Goal: Task Accomplishment & Management: Complete application form

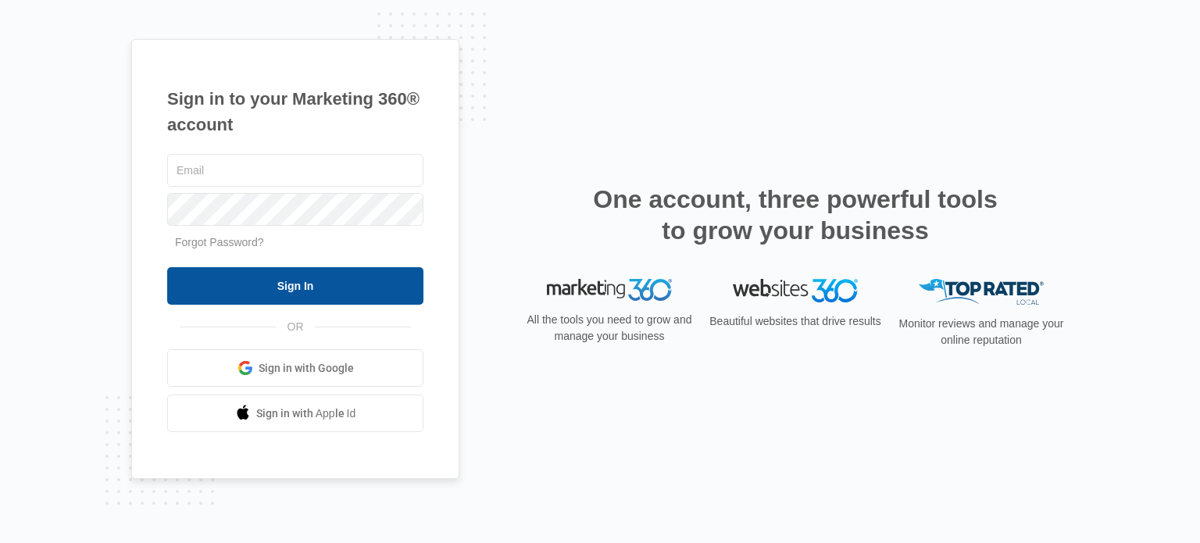
type input "[EMAIL_ADDRESS][DOMAIN_NAME]"
click at [391, 282] on input "Sign In" at bounding box center [295, 286] width 256 height 38
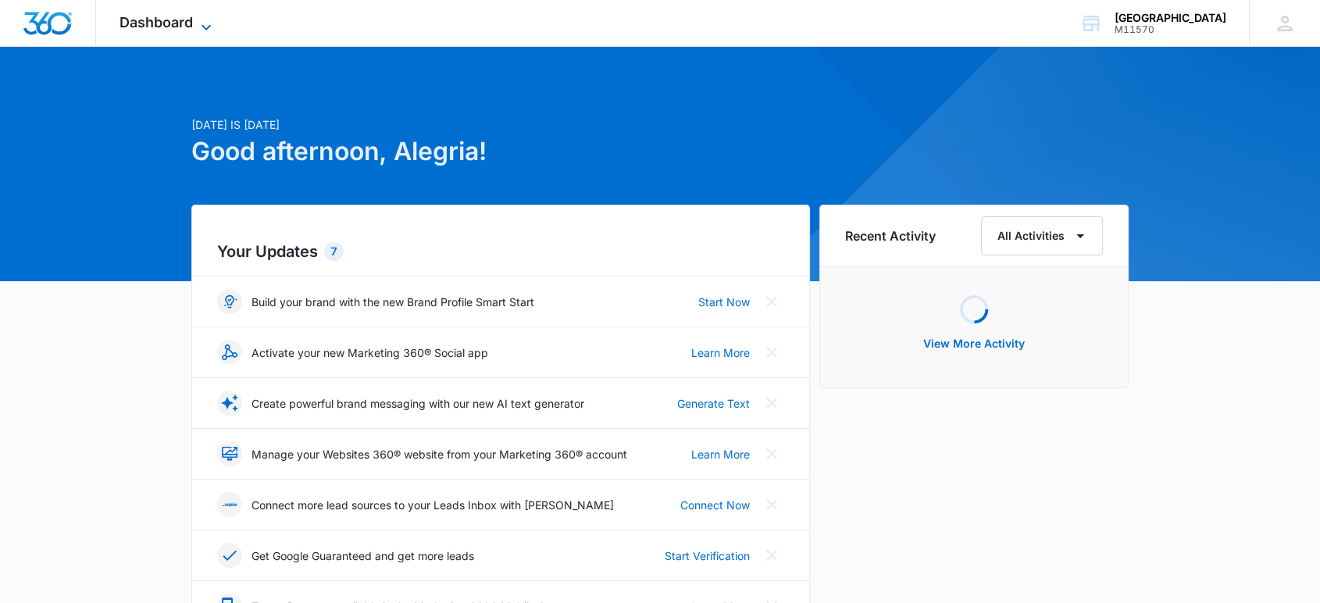
click at [198, 28] on icon at bounding box center [206, 27] width 19 height 19
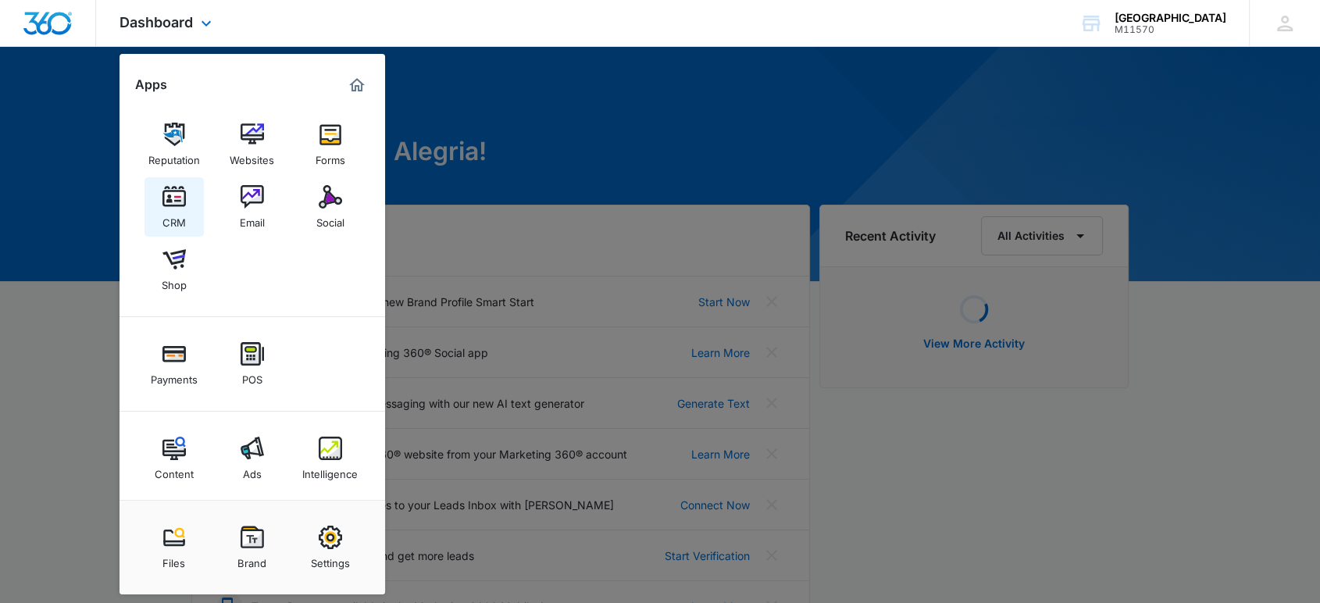
click at [174, 211] on div "CRM" at bounding box center [174, 219] width 23 height 20
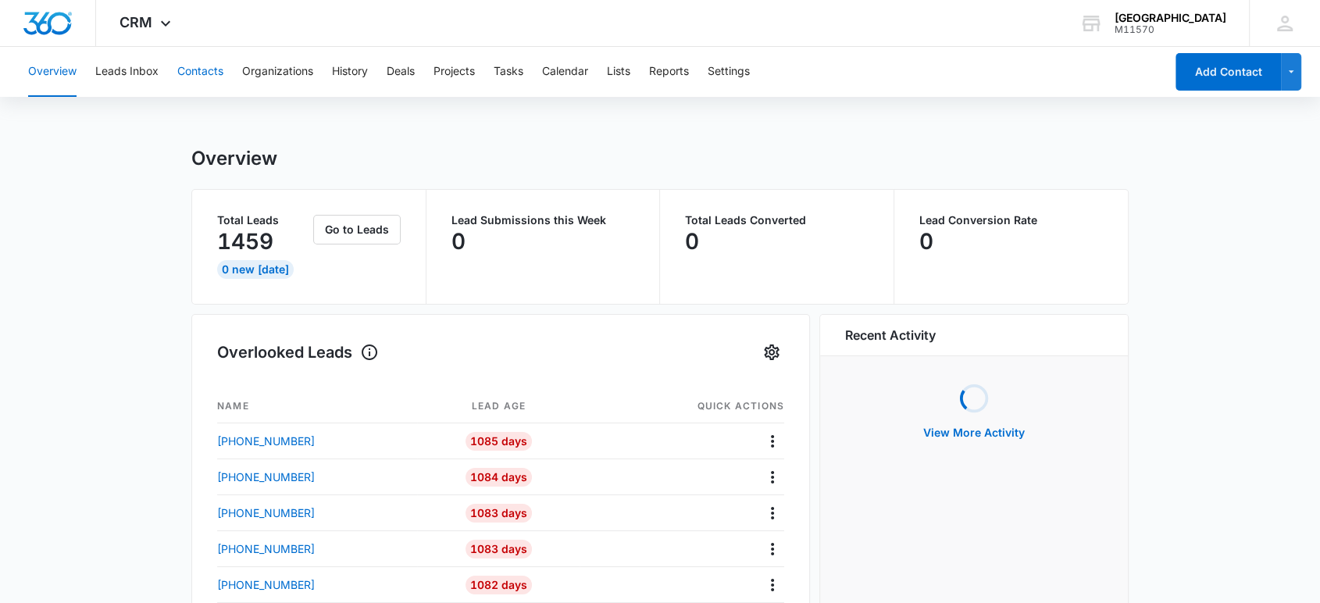
click at [201, 73] on button "Contacts" at bounding box center [200, 72] width 46 height 50
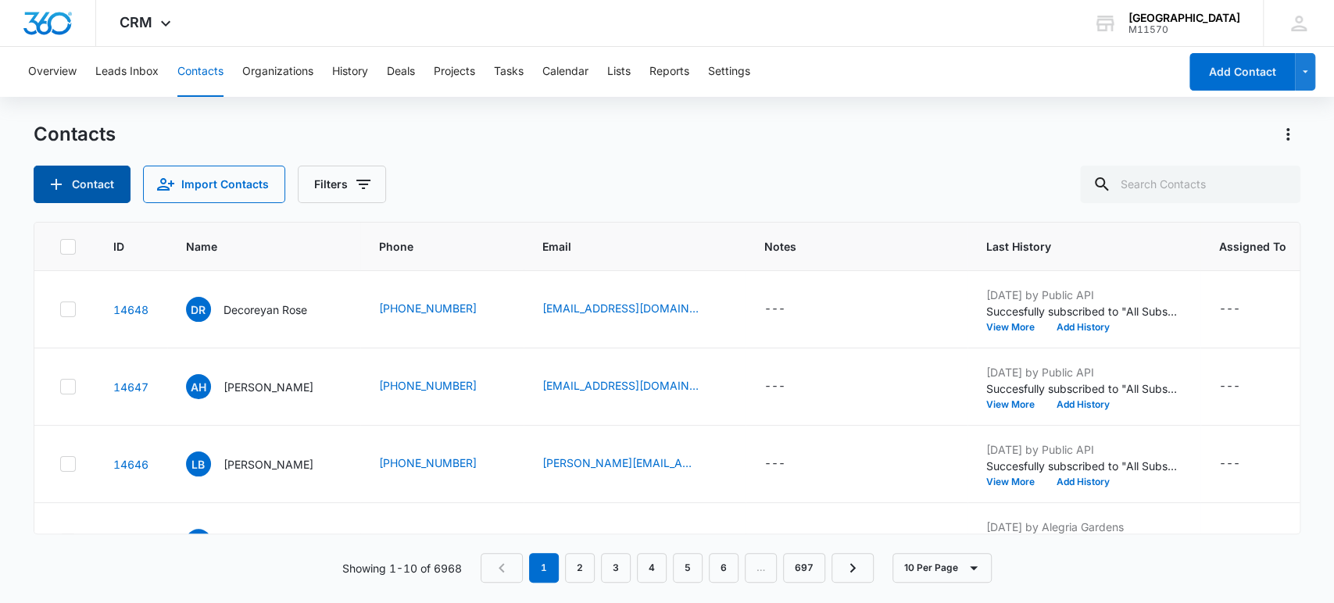
click at [95, 188] on button "Contact" at bounding box center [82, 185] width 97 height 38
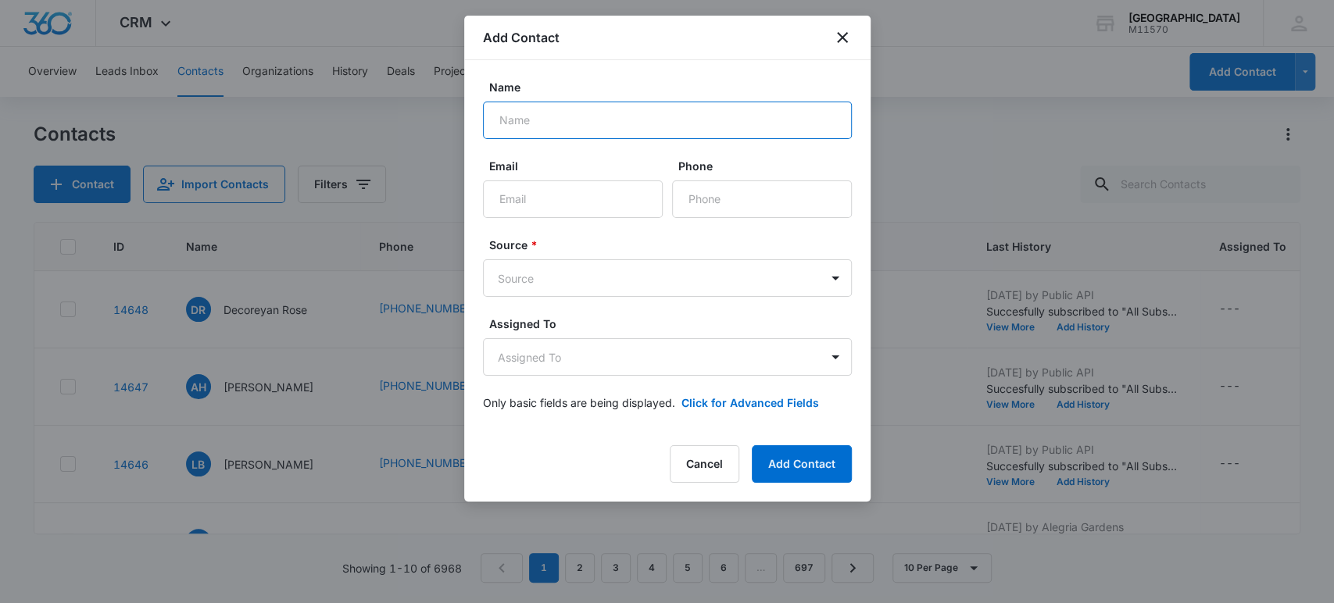
click at [643, 116] on input "Name" at bounding box center [667, 121] width 369 height 38
type input "c"
type input "CORMIRA [PERSON_NAME]"
click at [769, 197] on input "Phone" at bounding box center [762, 199] width 180 height 38
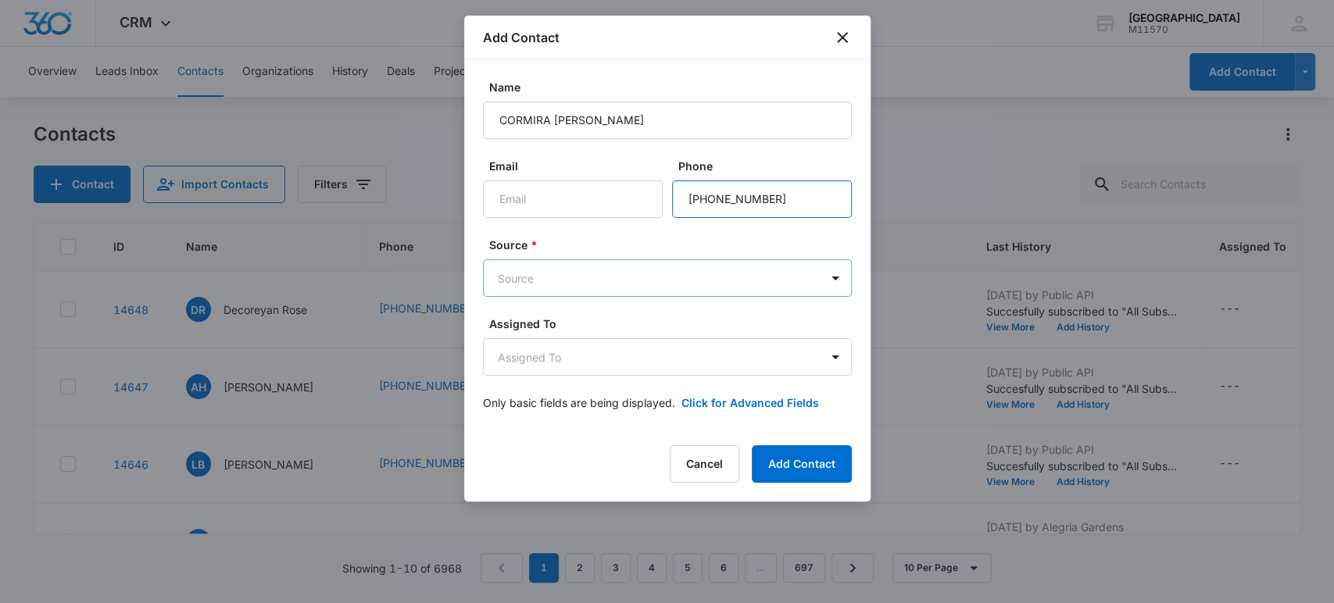
type input "[PHONE_NUMBER]"
click at [650, 267] on body "CRM Apps Reputation Websites Forms CRM Email Social Shop Payments POS Content A…" at bounding box center [667, 301] width 1334 height 603
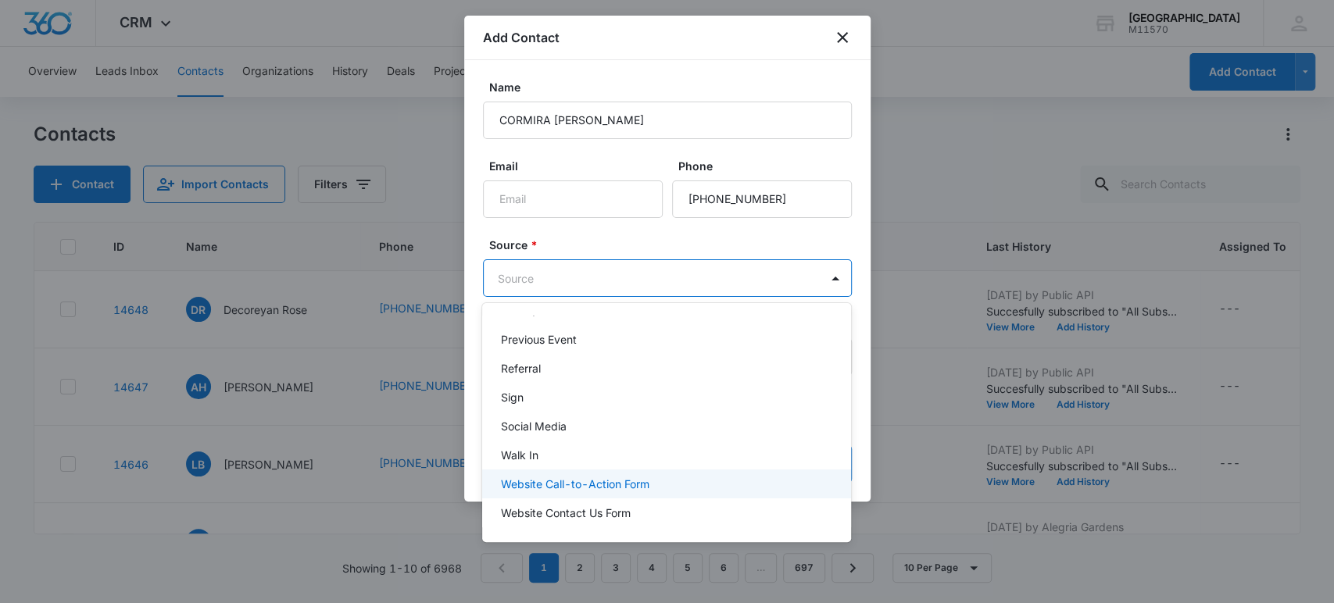
scroll to position [284, 0]
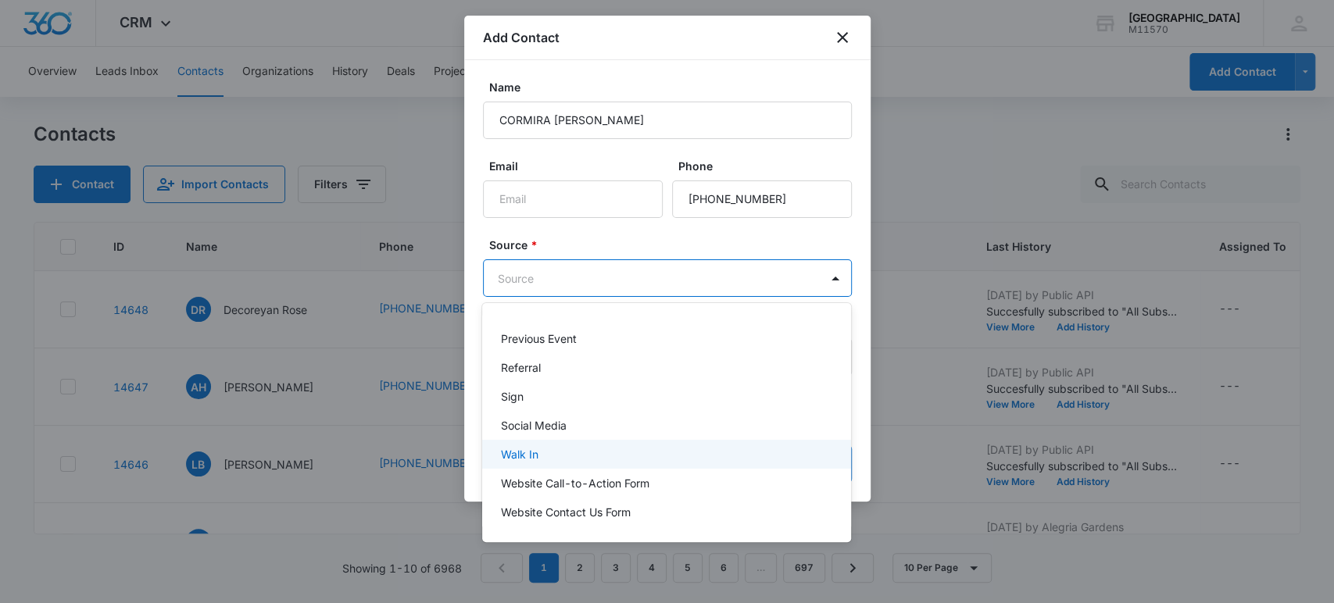
click at [576, 452] on div "Walk In" at bounding box center [665, 454] width 328 height 16
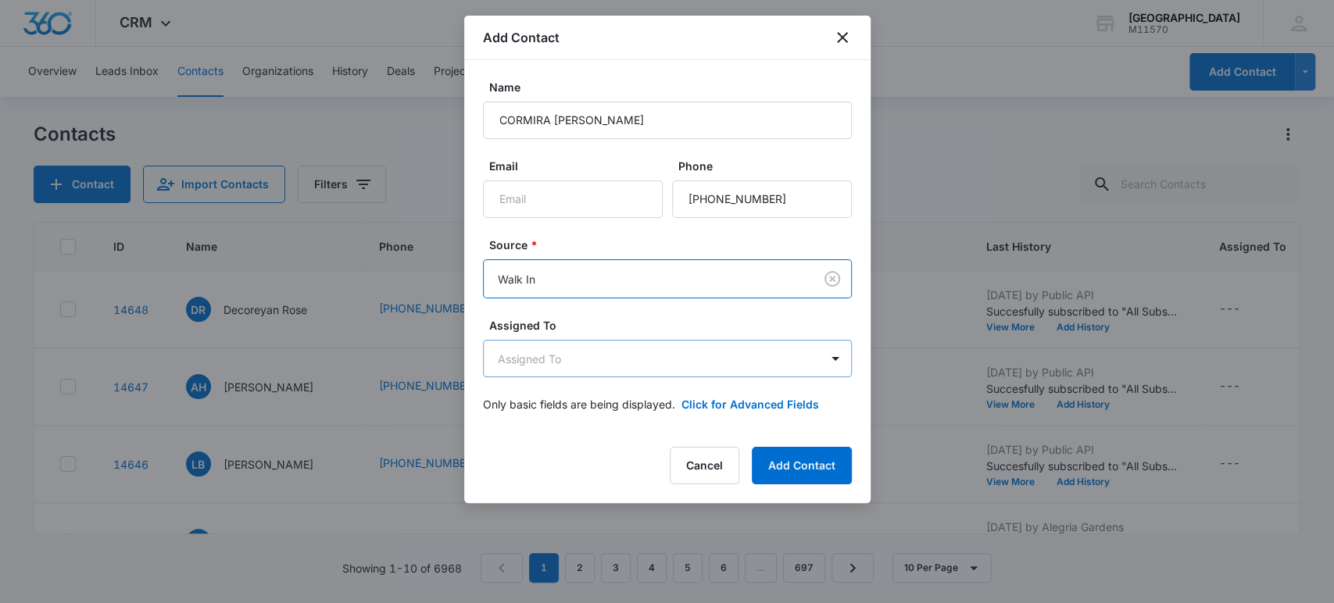
click at [634, 349] on body "CRM Apps Reputation Websites Forms CRM Email Social Shop Payments POS Content A…" at bounding box center [667, 301] width 1334 height 603
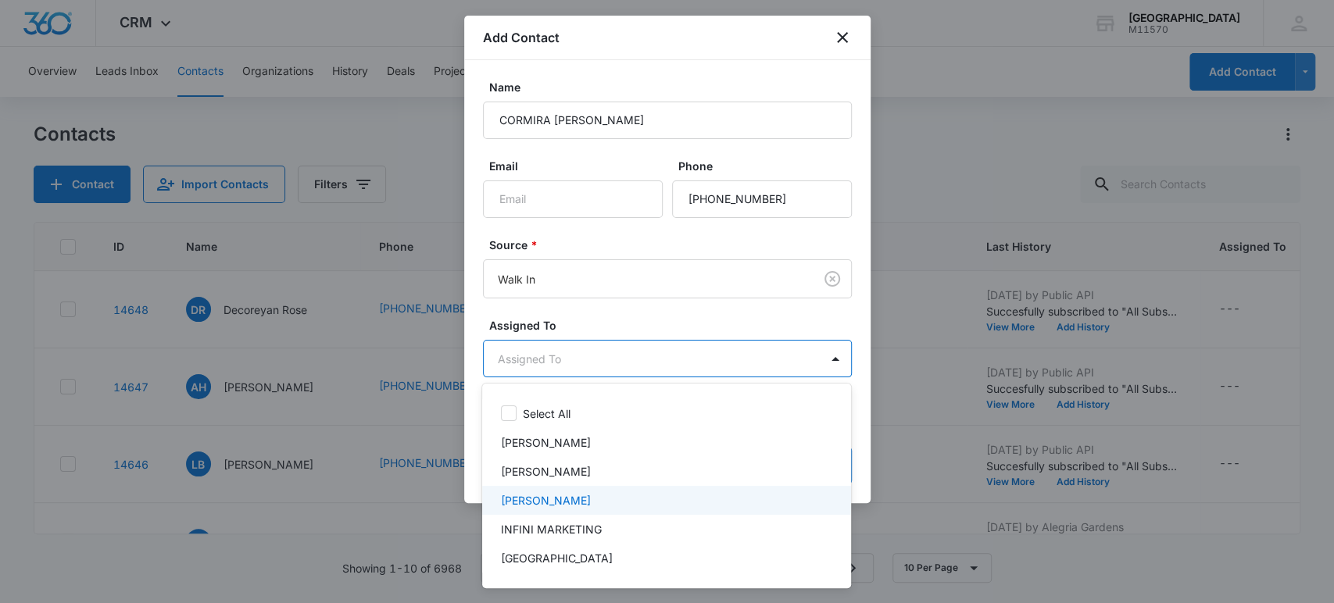
click at [558, 495] on p "[PERSON_NAME]" at bounding box center [546, 500] width 90 height 16
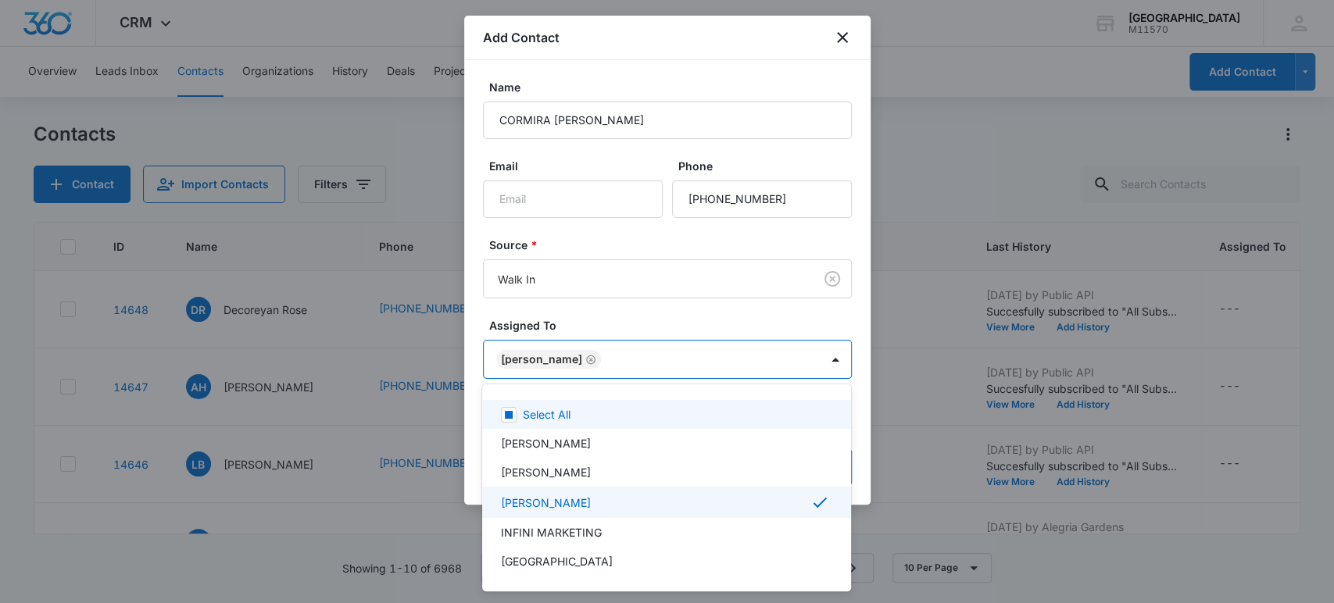
click at [706, 348] on div at bounding box center [667, 301] width 1334 height 603
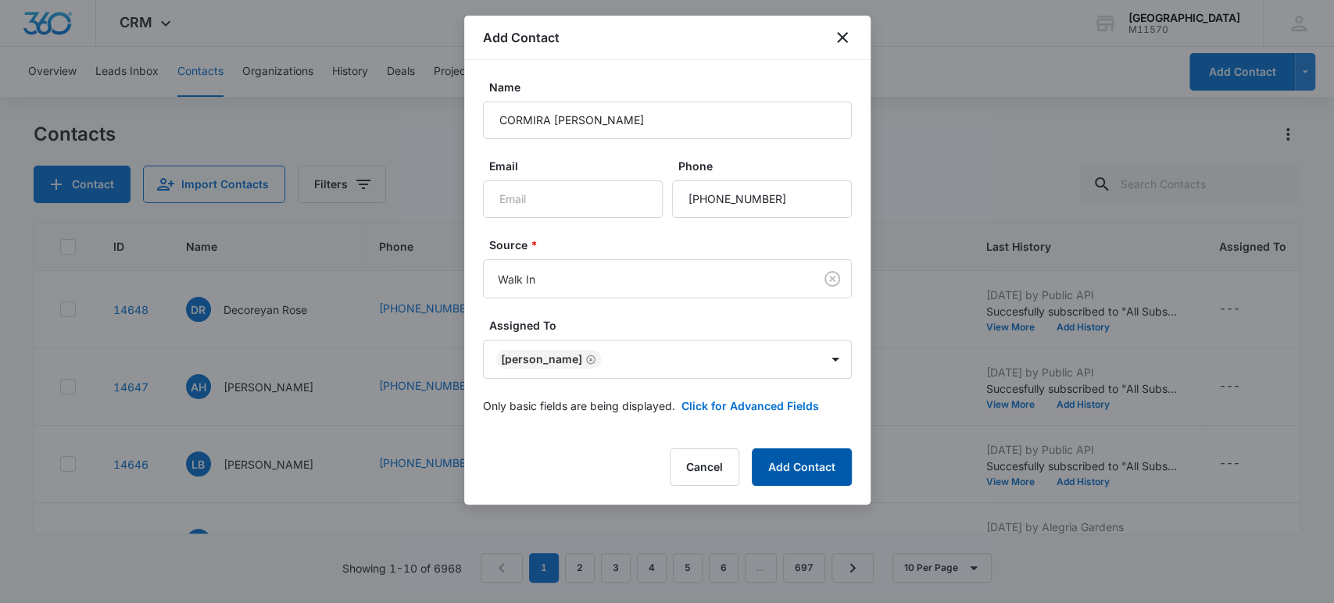
click at [794, 450] on button "Add Contact" at bounding box center [802, 467] width 100 height 38
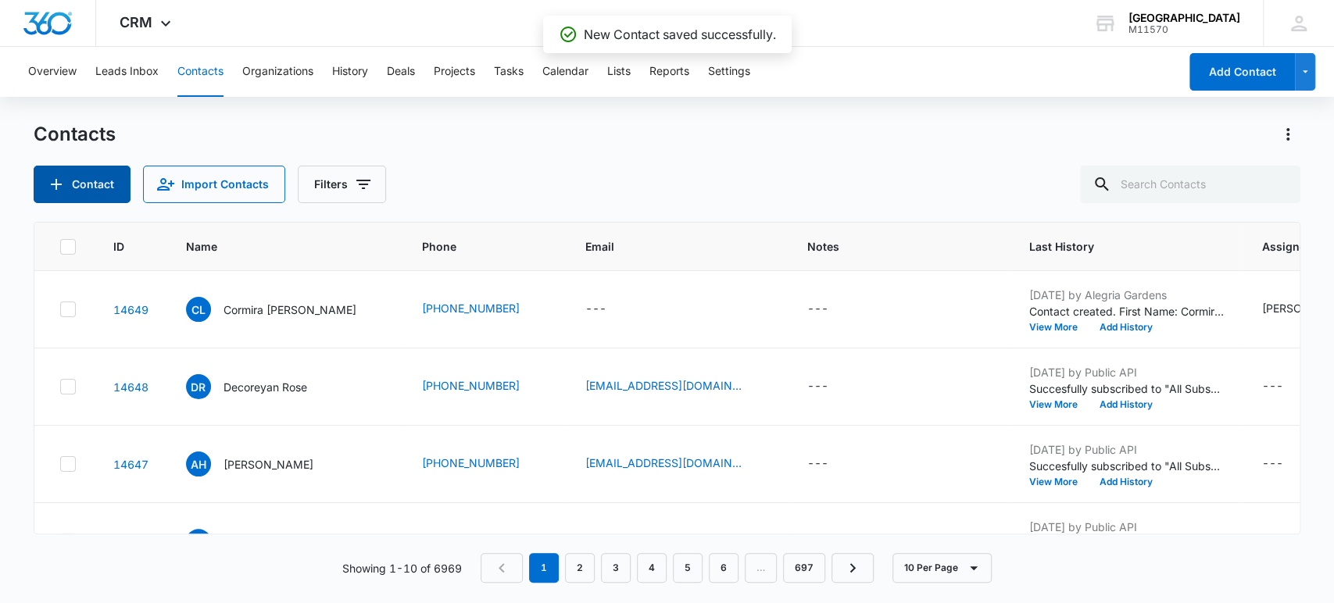
scroll to position [0, 994]
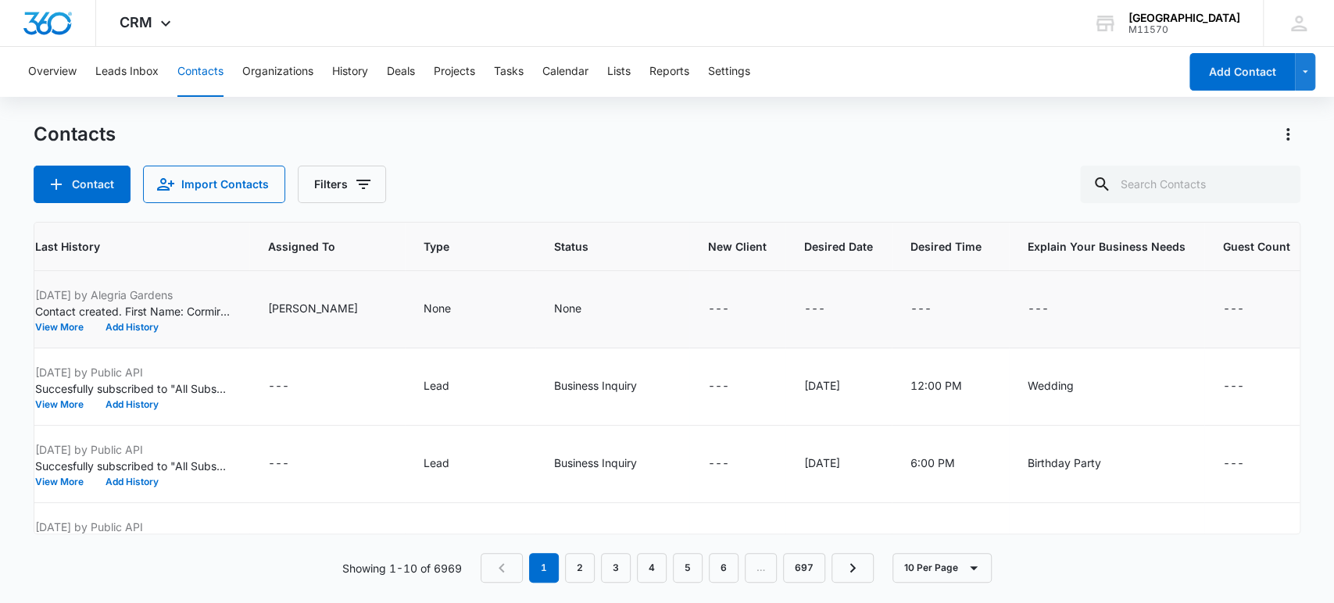
click at [1241, 298] on td "---" at bounding box center [1264, 309] width 121 height 77
click at [1253, 300] on icon "Guest Count - - Select to Edit Field" at bounding box center [1262, 309] width 19 height 19
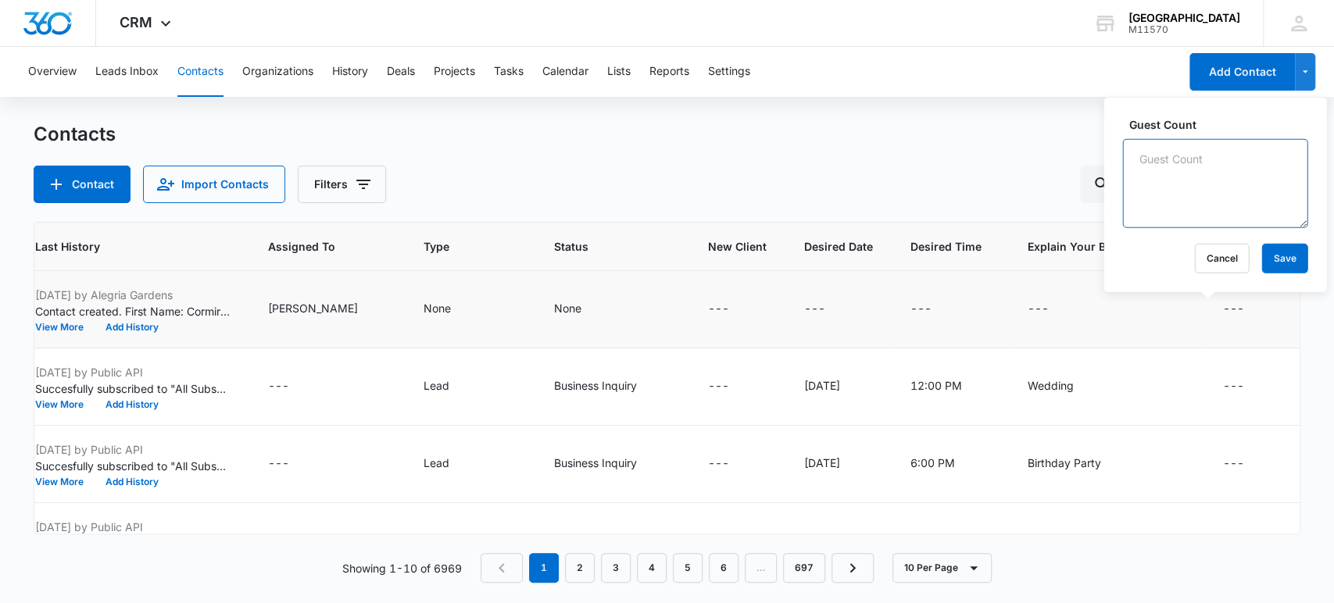
click at [1236, 198] on textarea "Guest Count" at bounding box center [1214, 183] width 185 height 89
type textarea "100"
click at [1270, 255] on button "Save" at bounding box center [1284, 259] width 46 height 30
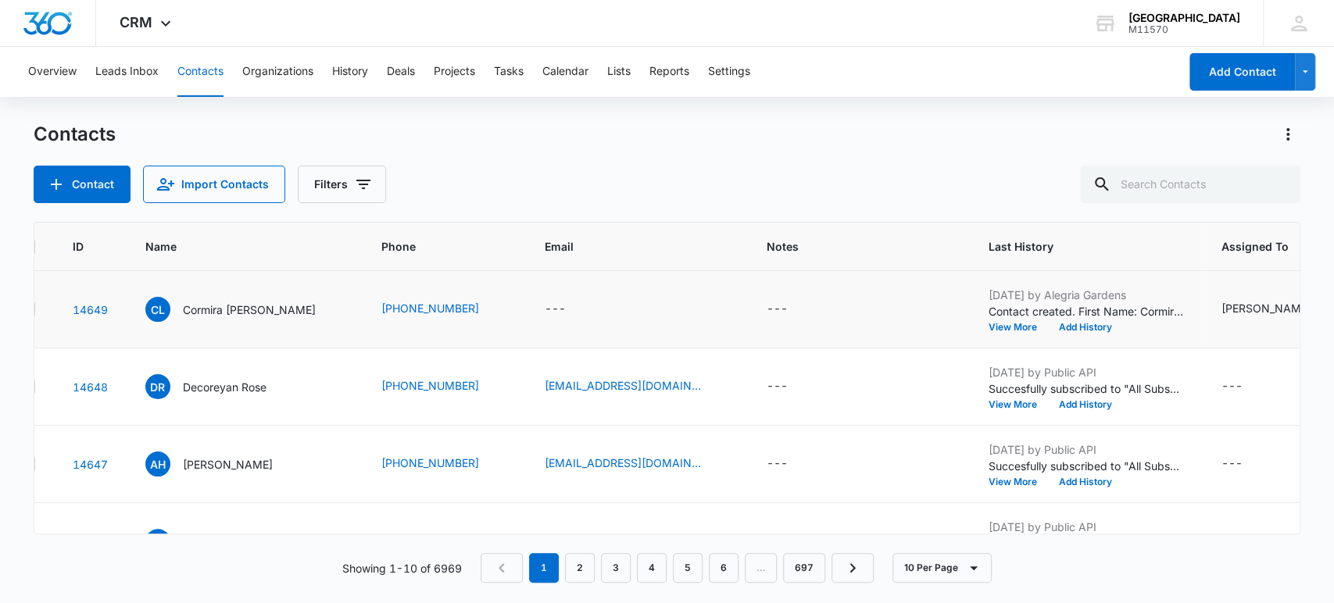
scroll to position [0, 0]
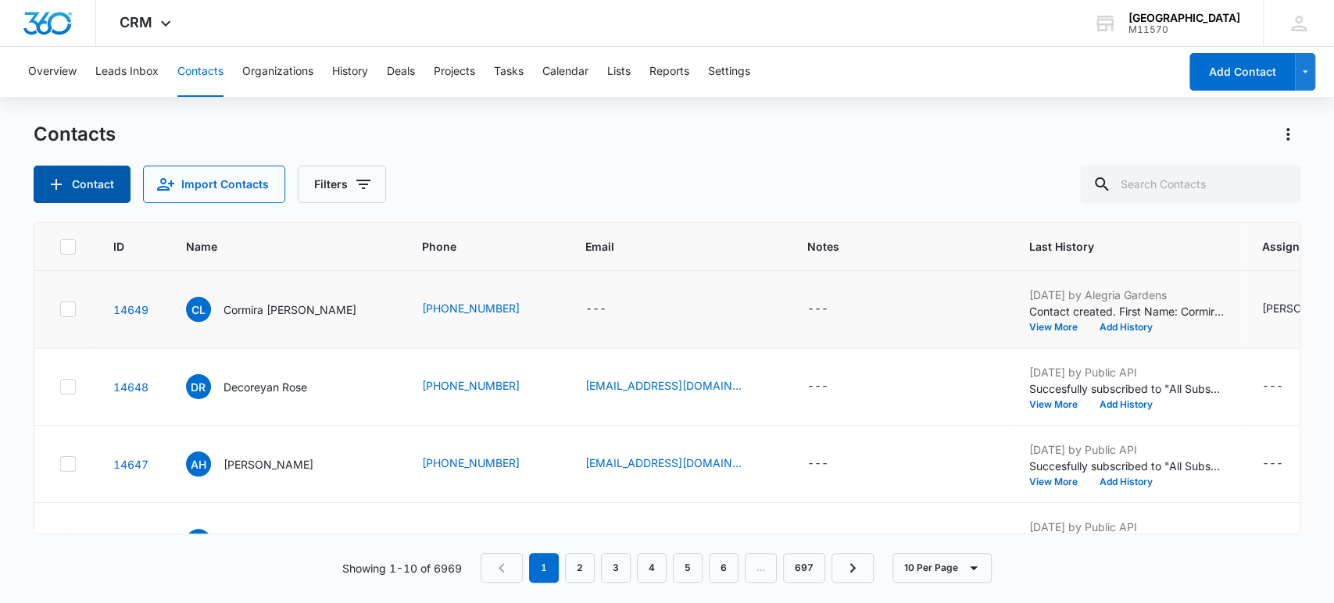
click at [90, 176] on button "Contact" at bounding box center [82, 185] width 97 height 38
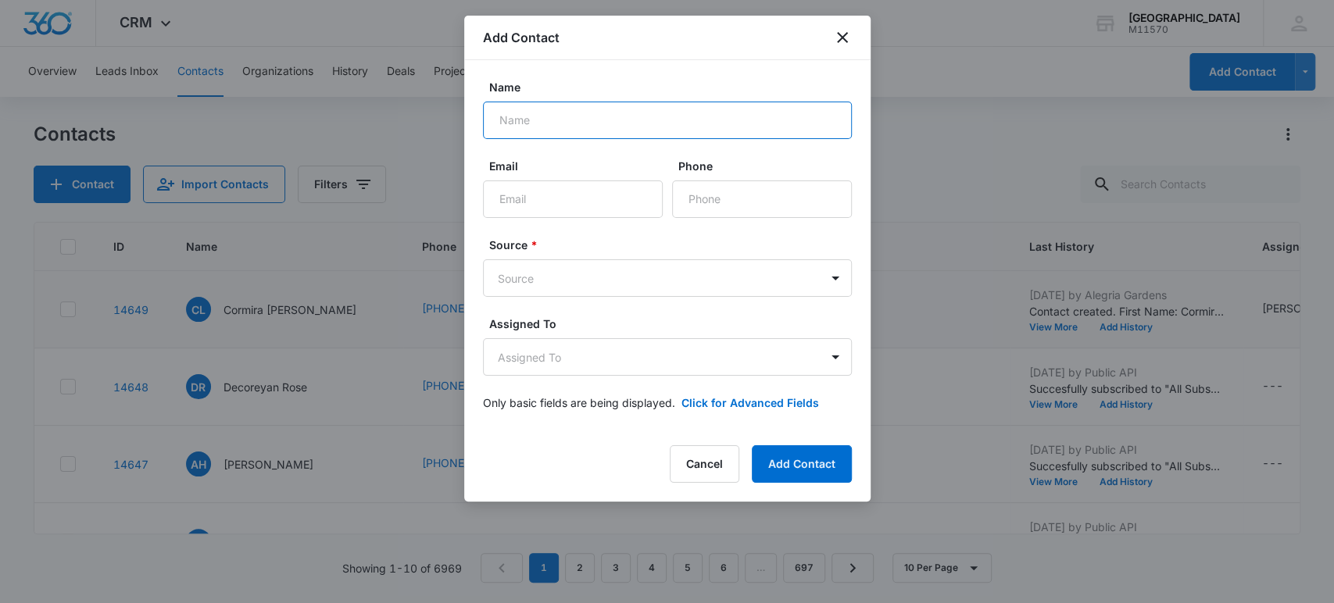
click at [513, 109] on input "Name" at bounding box center [667, 121] width 369 height 38
type input "[PERSON_NAME]"
click at [777, 208] on input "Phone" at bounding box center [762, 199] width 180 height 38
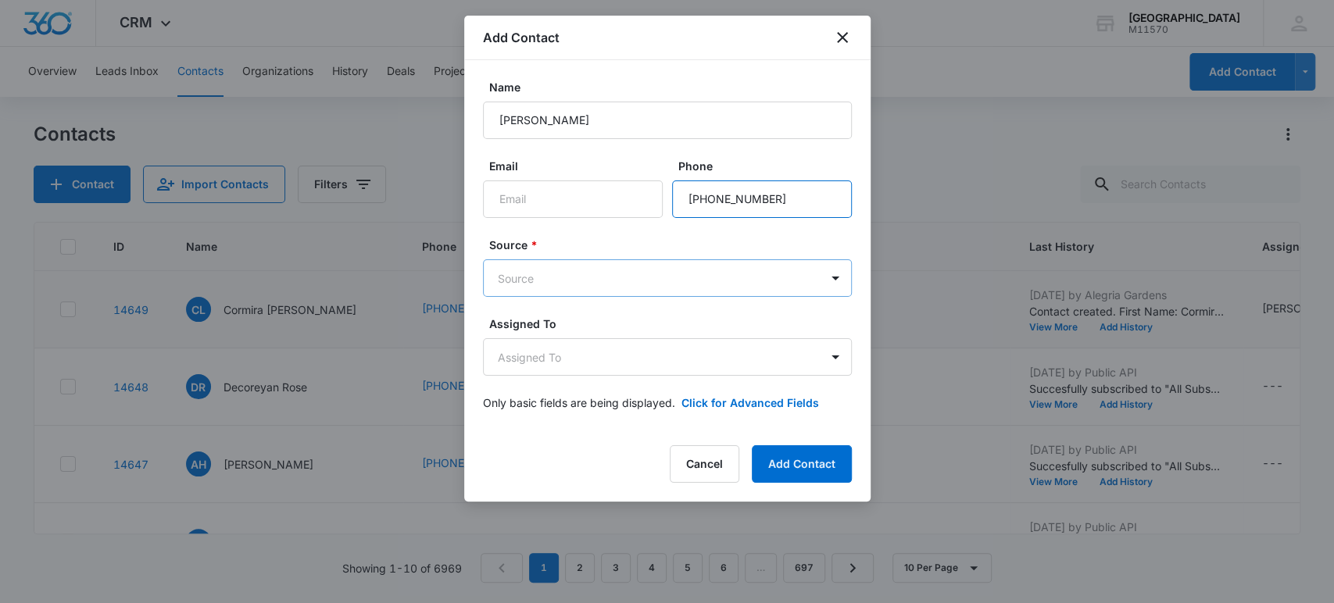
type input "[PHONE_NUMBER]"
click at [700, 279] on body "CRM Apps Reputation Websites Forms CRM Email Social Shop Payments POS Content A…" at bounding box center [667, 301] width 1334 height 603
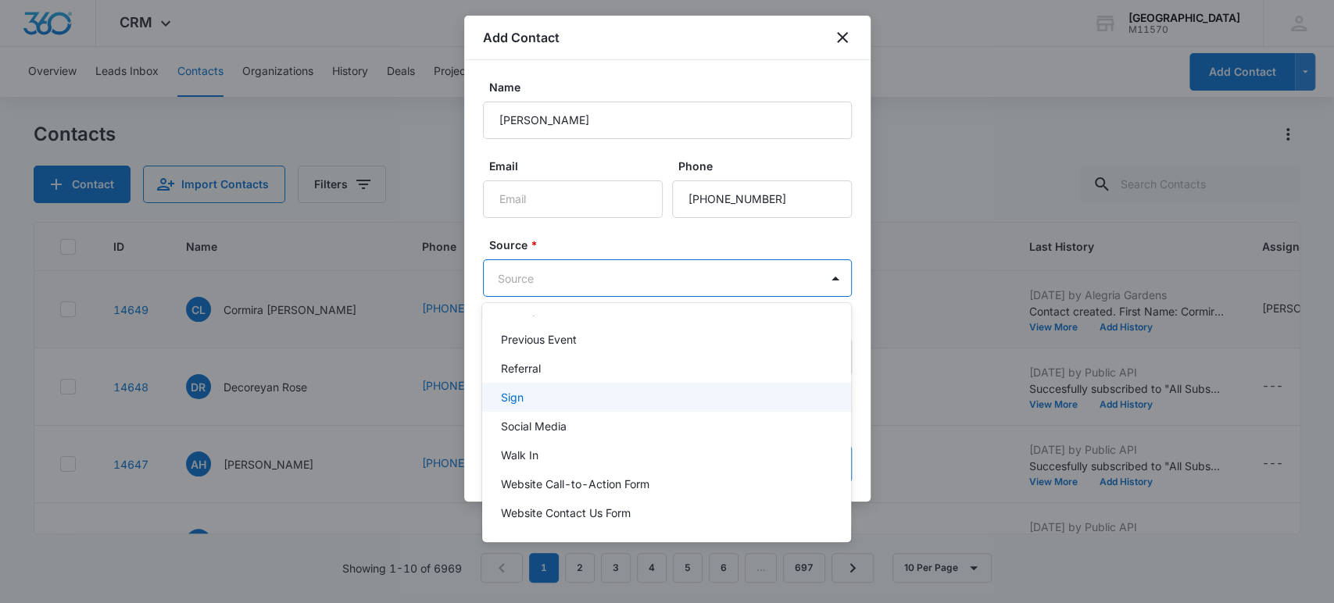
scroll to position [284, 0]
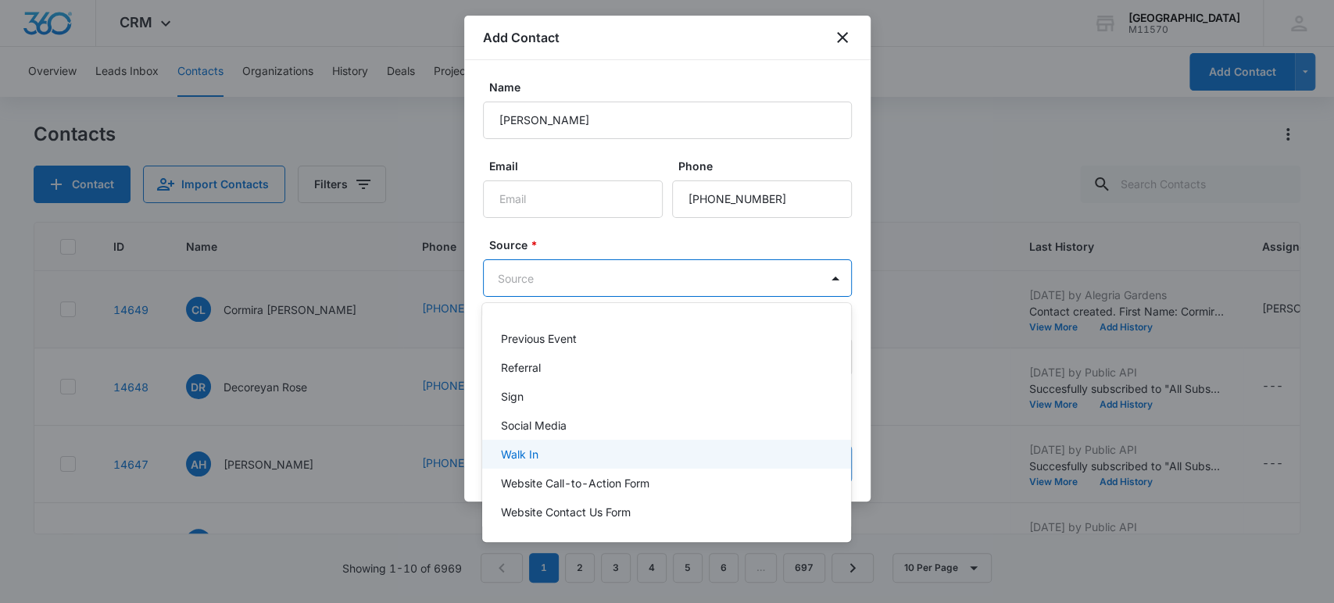
click at [642, 452] on div "Walk In" at bounding box center [665, 454] width 328 height 16
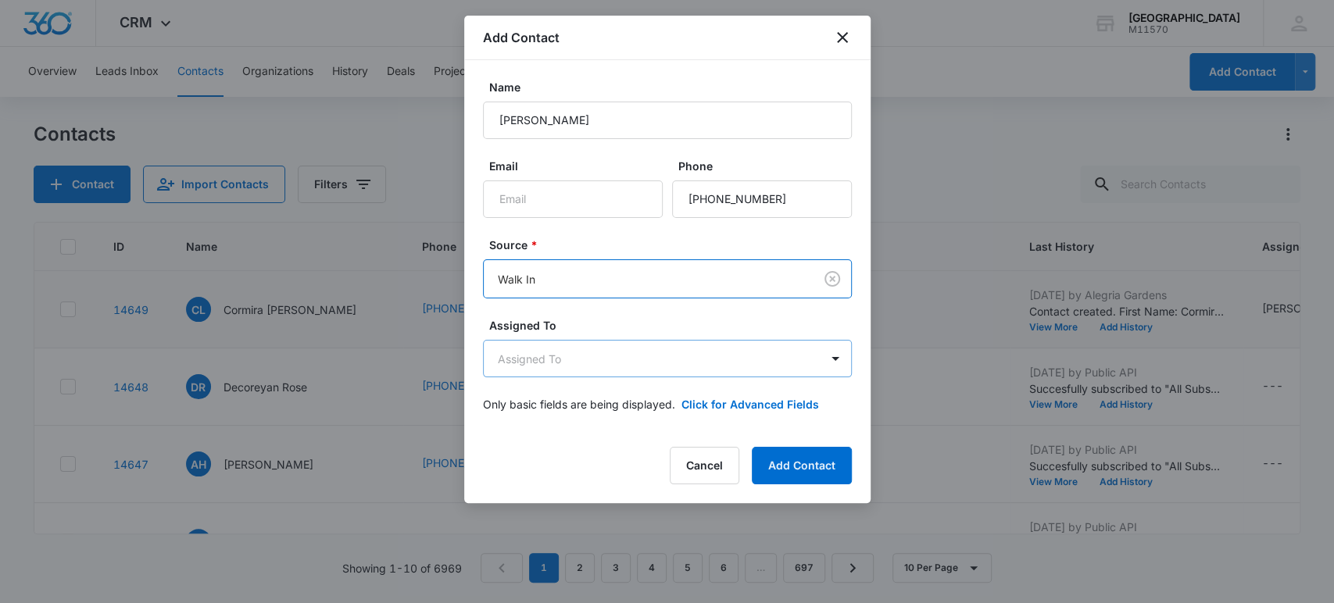
click at [669, 360] on body "CRM Apps Reputation Websites Forms CRM Email Social Shop Payments POS Content A…" at bounding box center [667, 301] width 1334 height 603
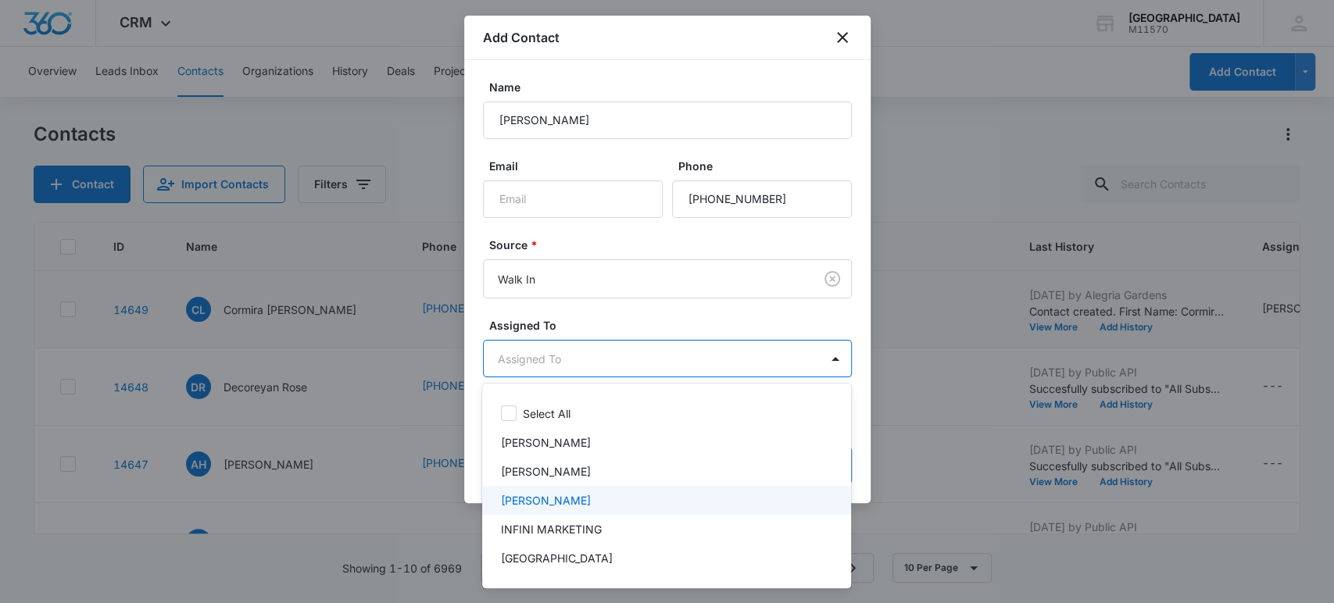
click at [584, 489] on div "[PERSON_NAME]" at bounding box center [666, 500] width 369 height 29
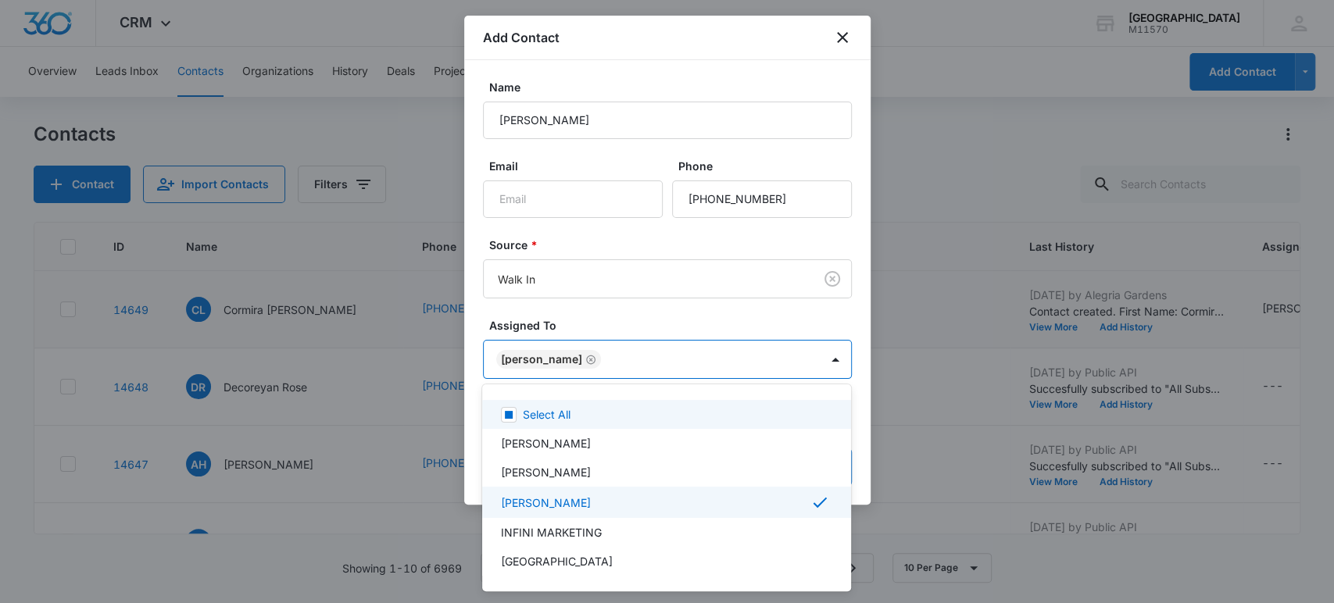
click at [794, 355] on div at bounding box center [667, 301] width 1334 height 603
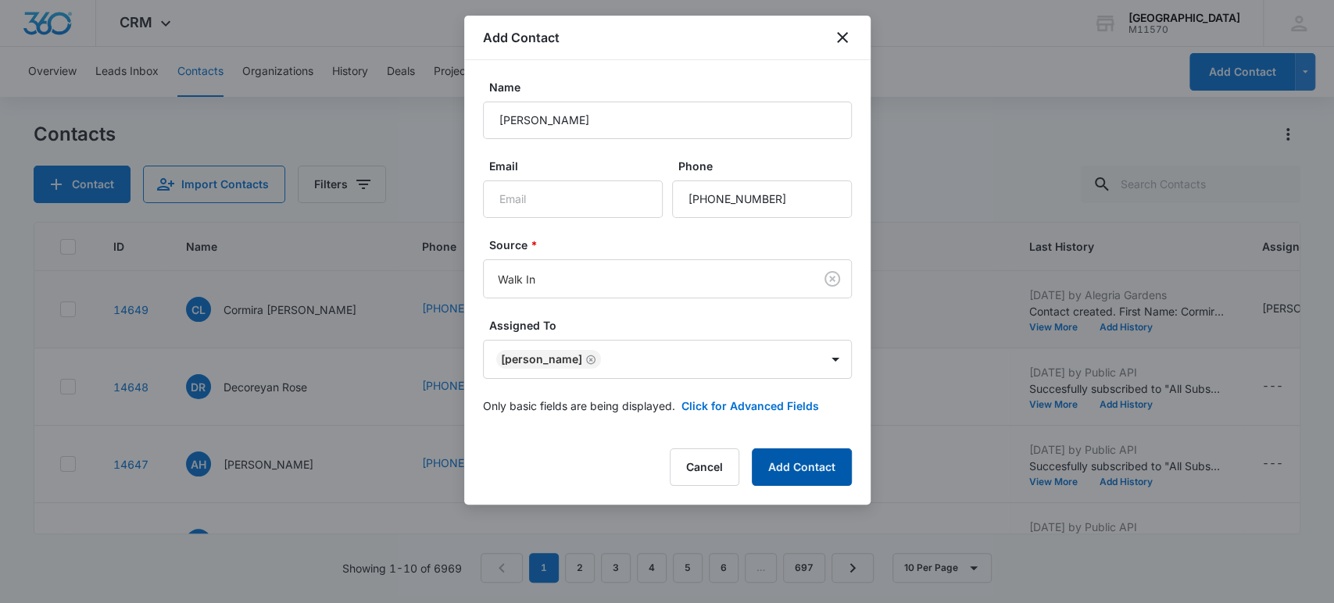
click at [785, 464] on button "Add Contact" at bounding box center [802, 467] width 100 height 38
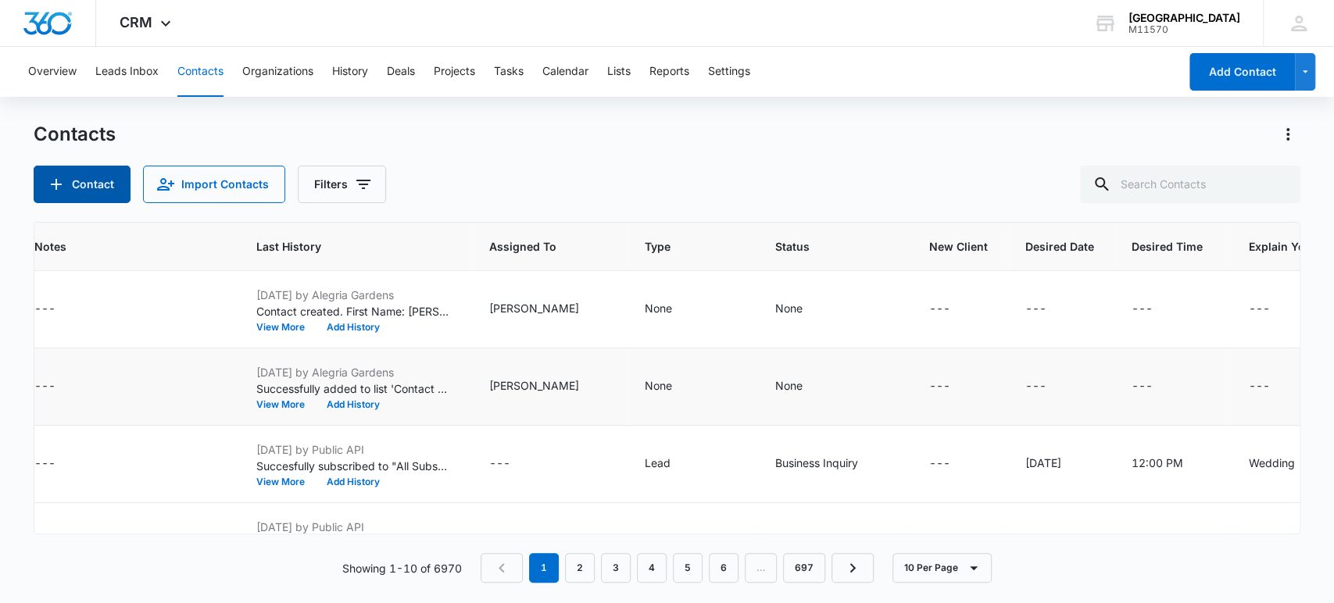
scroll to position [0, 994]
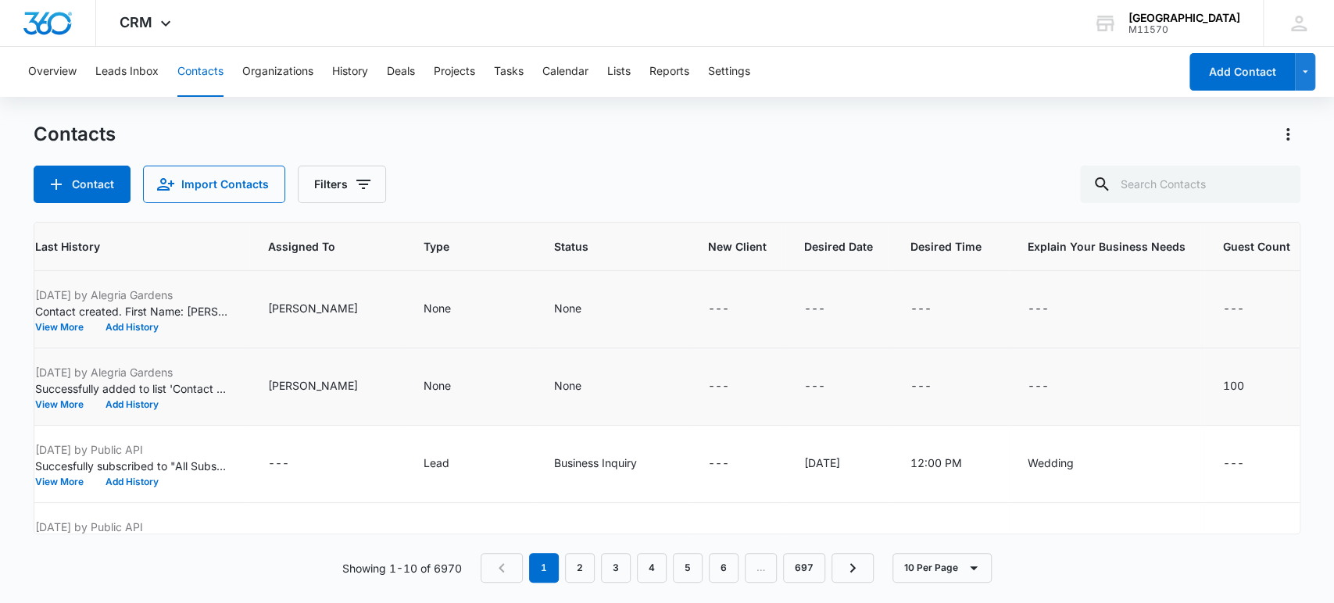
click at [1252, 288] on td "---" at bounding box center [1264, 309] width 121 height 77
click at [1253, 301] on icon "Guest Count - - Select to Edit Field" at bounding box center [1262, 309] width 19 height 19
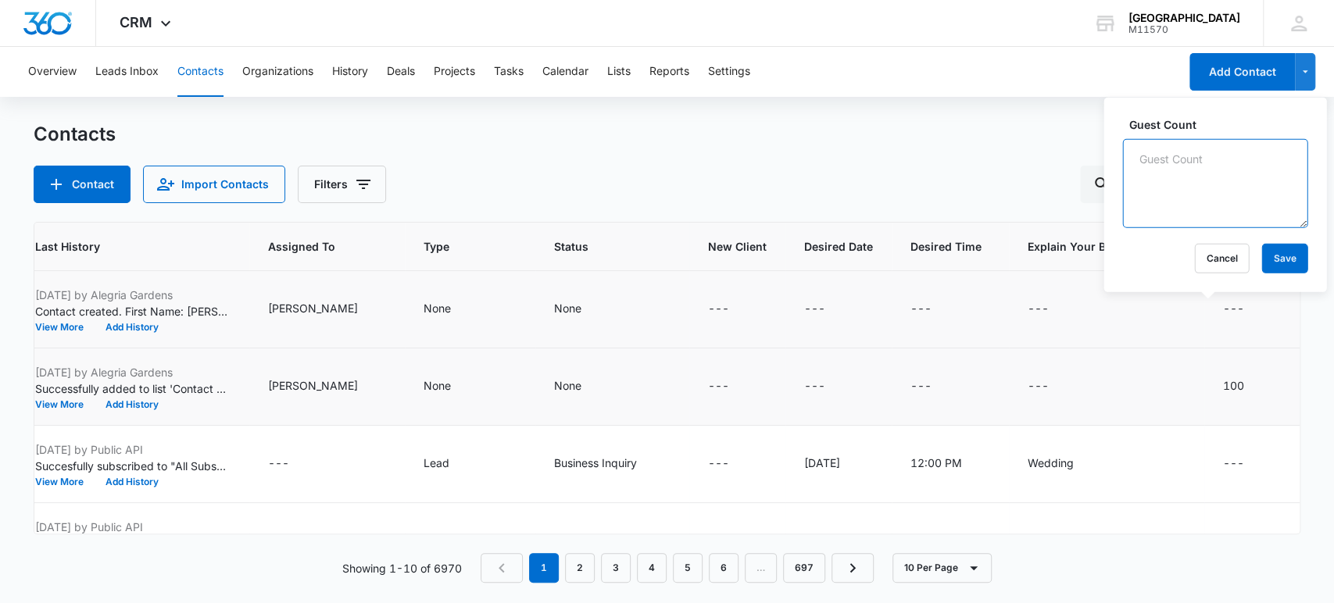
click at [1227, 213] on textarea "Guest Count" at bounding box center [1214, 183] width 185 height 89
type textarea "250"
click at [1261, 250] on button "Save" at bounding box center [1284, 259] width 46 height 30
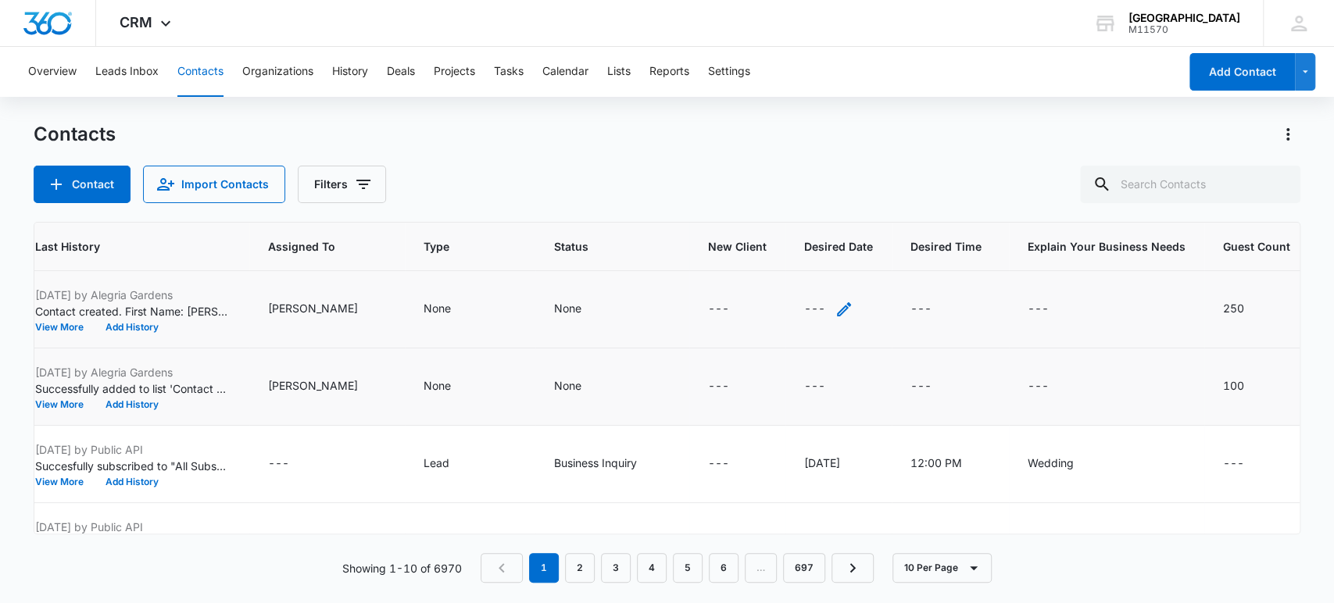
click at [804, 302] on div "---" at bounding box center [828, 309] width 49 height 19
click at [802, 216] on input "Desired Date" at bounding box center [776, 210] width 197 height 38
type input "s"
type input "09/2026"
click at [830, 260] on button "Save" at bounding box center [852, 259] width 46 height 30
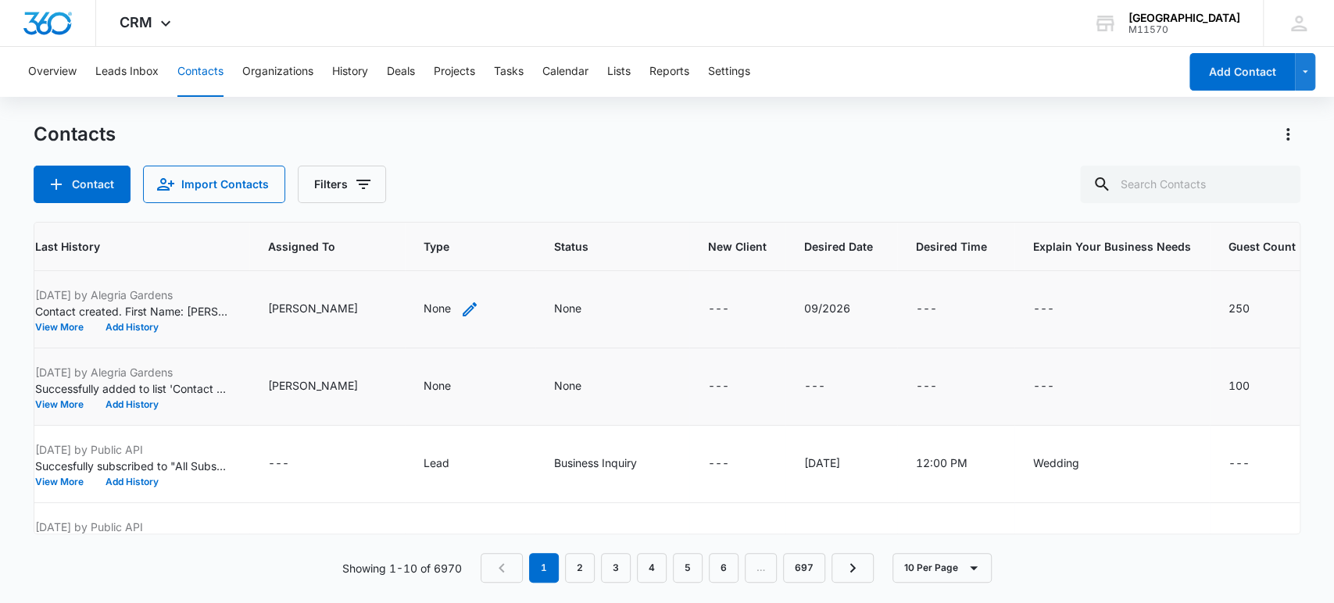
click at [423, 317] on div "None" at bounding box center [450, 309] width 55 height 19
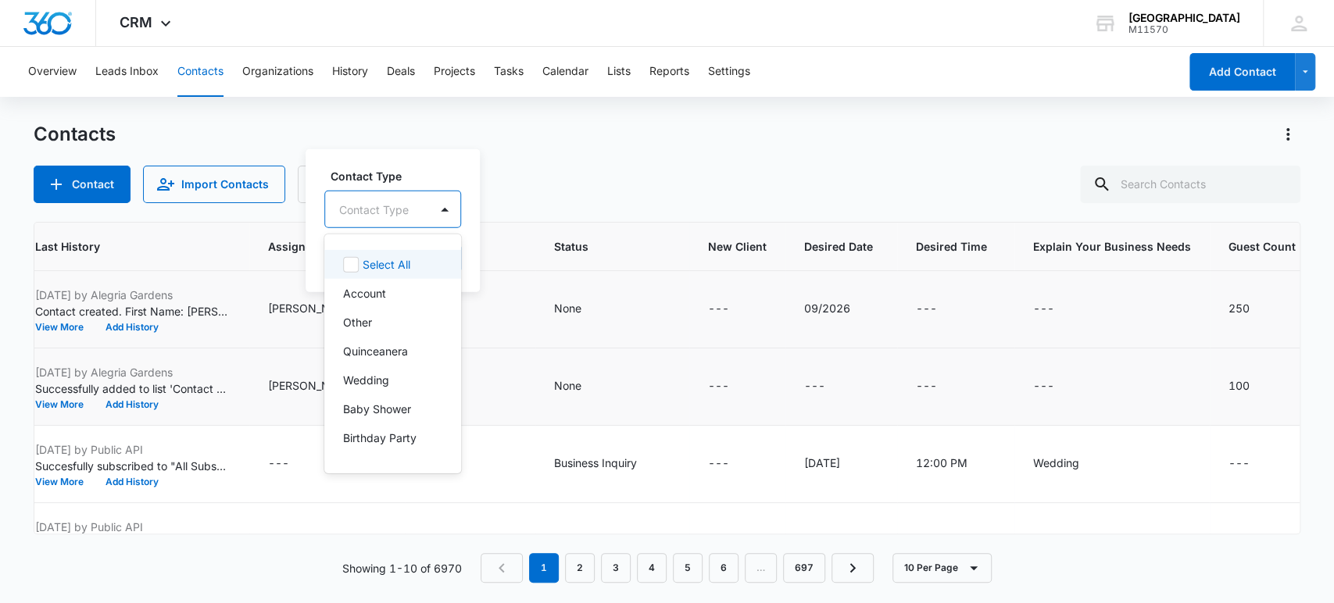
click at [420, 209] on div "Contact Type" at bounding box center [377, 208] width 104 height 35
click at [360, 354] on p "Quinceanera" at bounding box center [375, 351] width 65 height 16
click at [443, 213] on div "Quinceanera" at bounding box center [390, 209] width 131 height 38
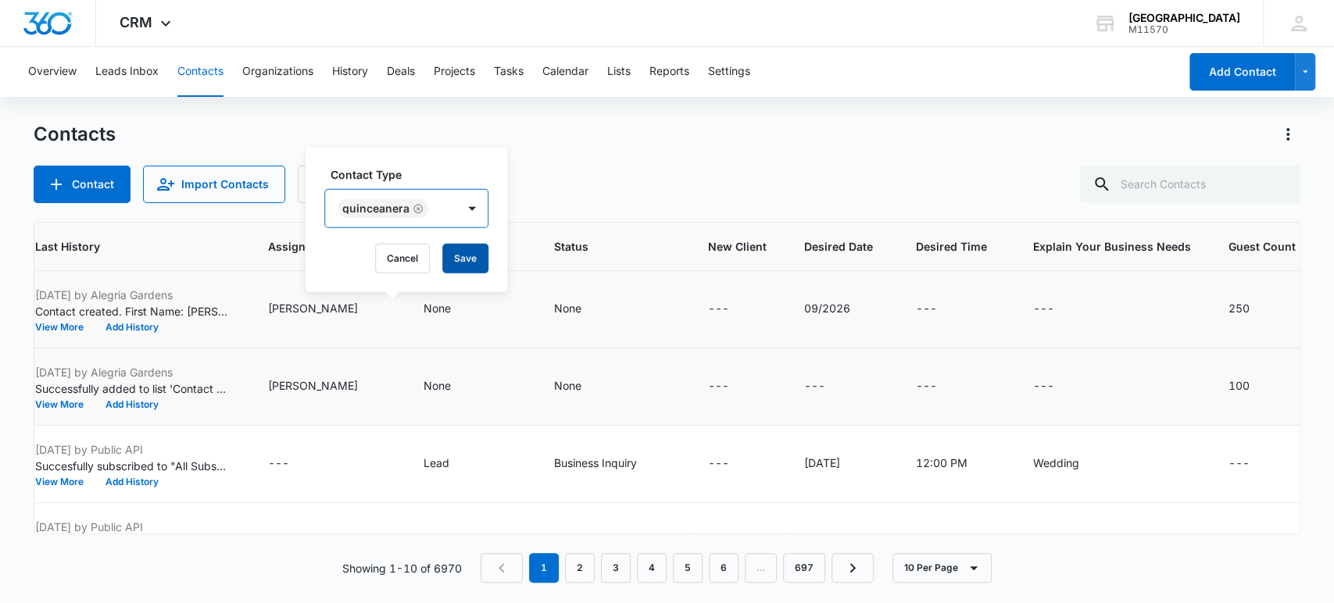
click at [455, 263] on button "Save" at bounding box center [465, 259] width 46 height 30
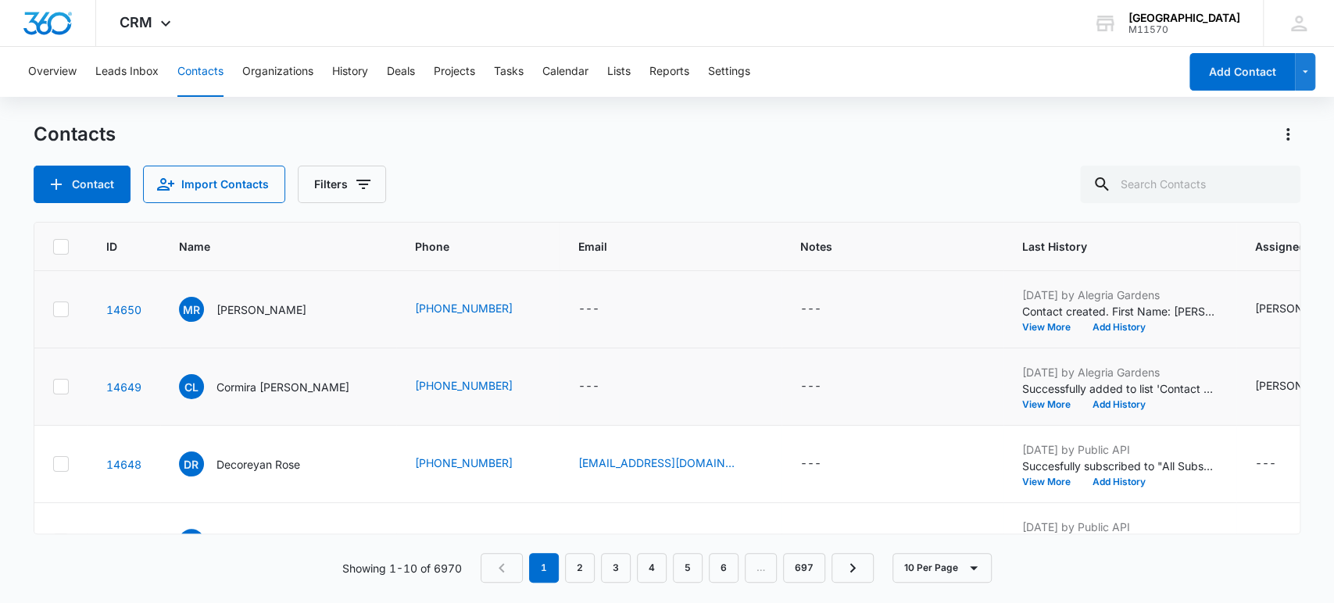
scroll to position [0, 0]
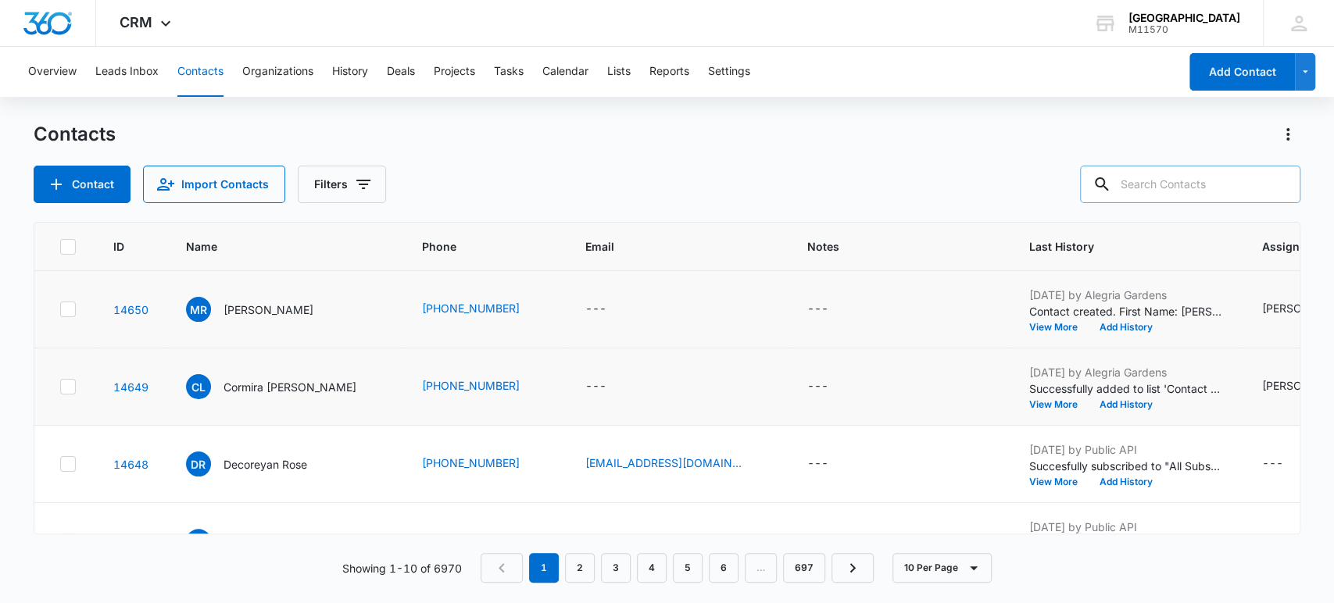
click at [1186, 172] on input "text" at bounding box center [1190, 185] width 220 height 38
type input "[PHONE_NUMBER]"
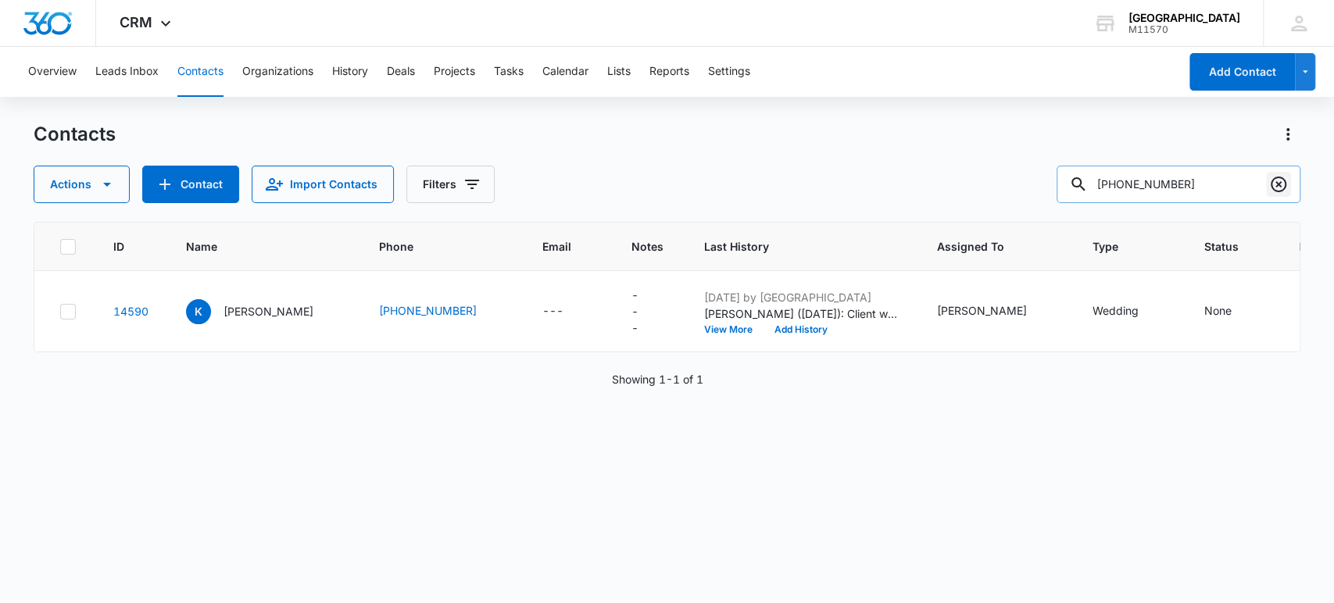
click at [1276, 186] on icon "Clear" at bounding box center [1278, 185] width 16 height 16
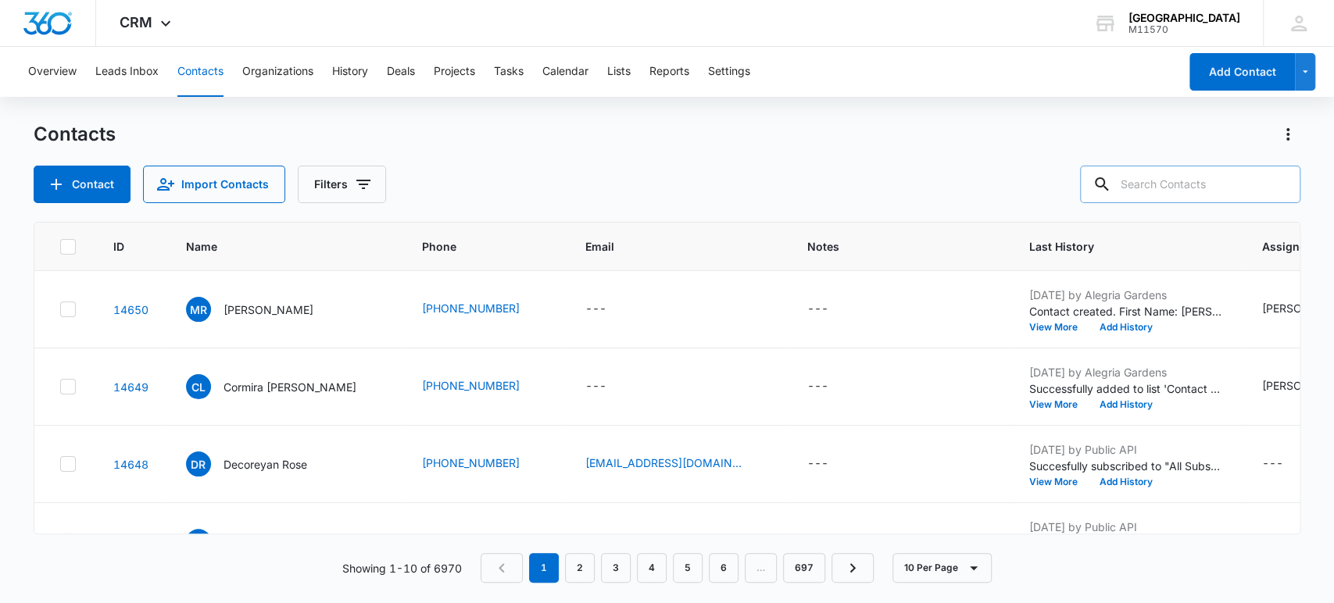
click at [1235, 191] on input "text" at bounding box center [1190, 185] width 220 height 38
type input "[PHONE_NUMBER]"
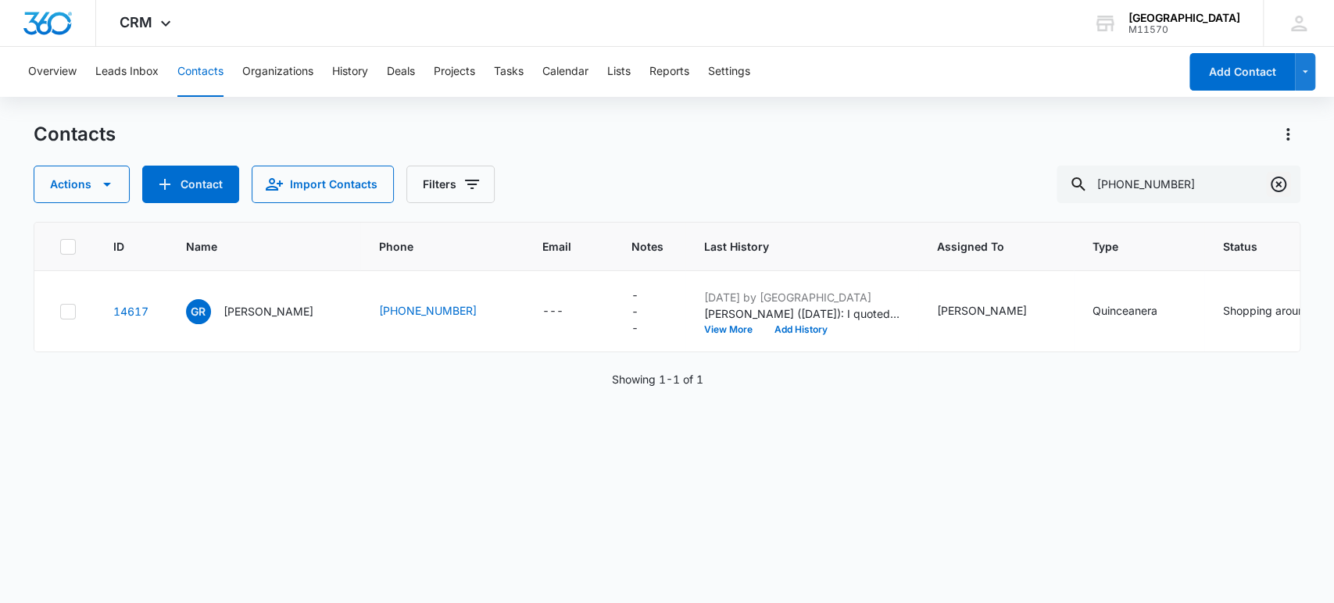
click at [1280, 176] on icon "Clear" at bounding box center [1278, 184] width 19 height 19
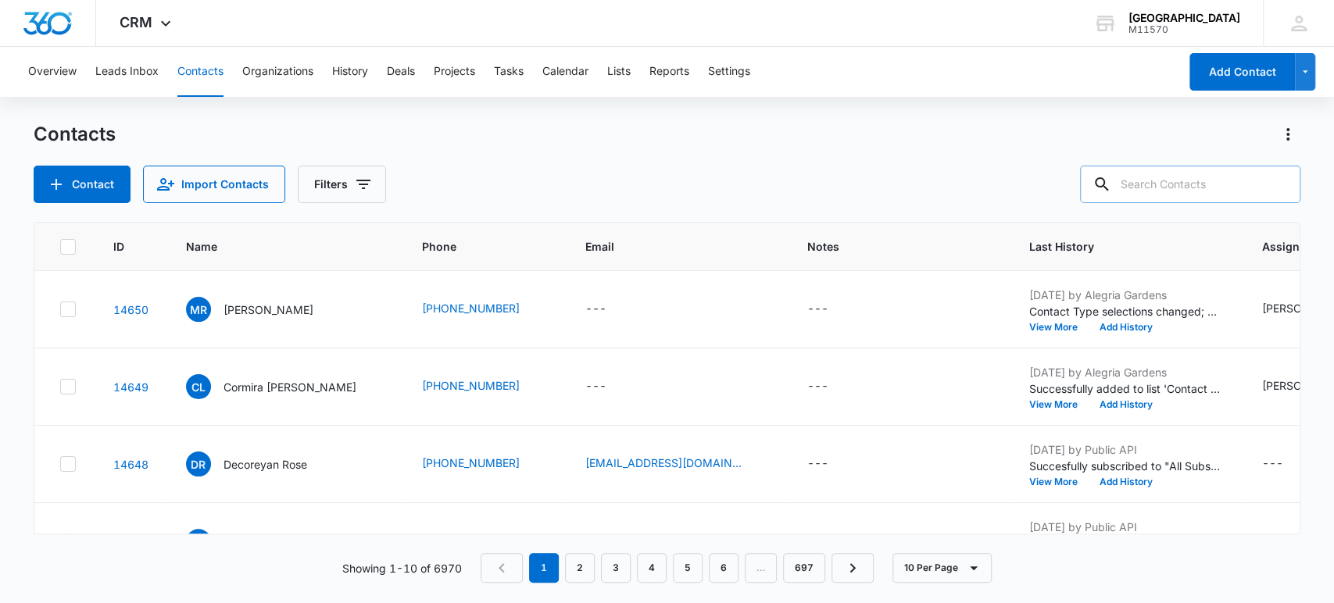
click at [1240, 190] on input "text" at bounding box center [1190, 185] width 220 height 38
type input "[PHONE_NUMBER]"
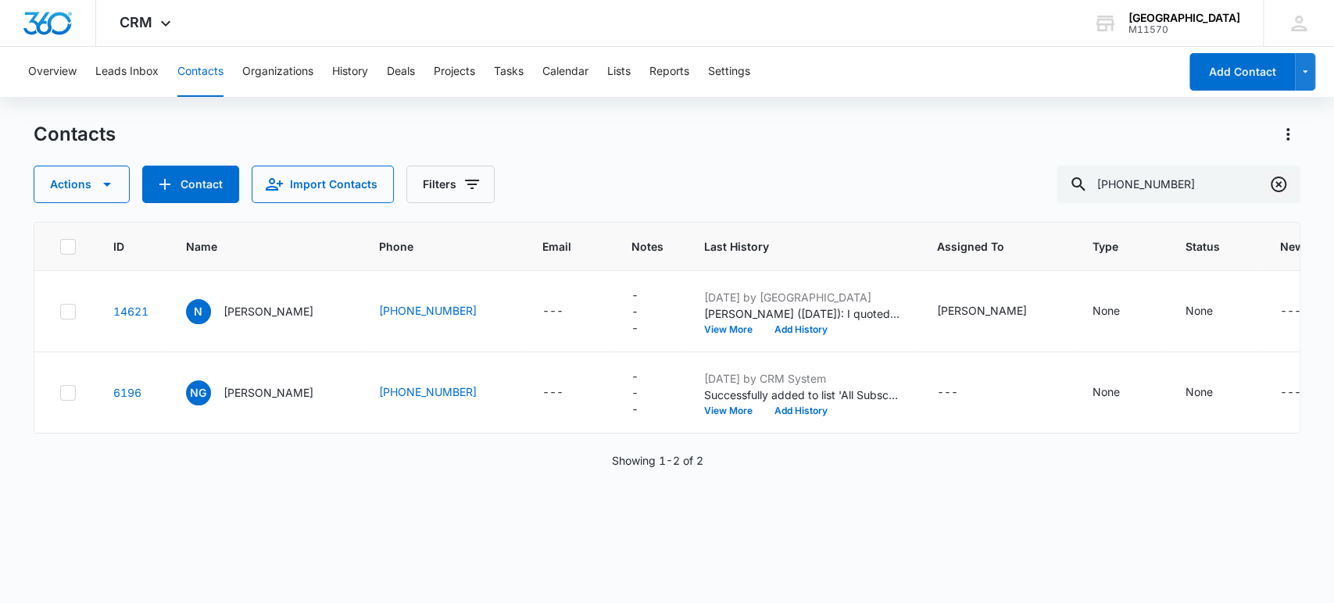
click at [1281, 175] on icon "Clear" at bounding box center [1278, 184] width 19 height 19
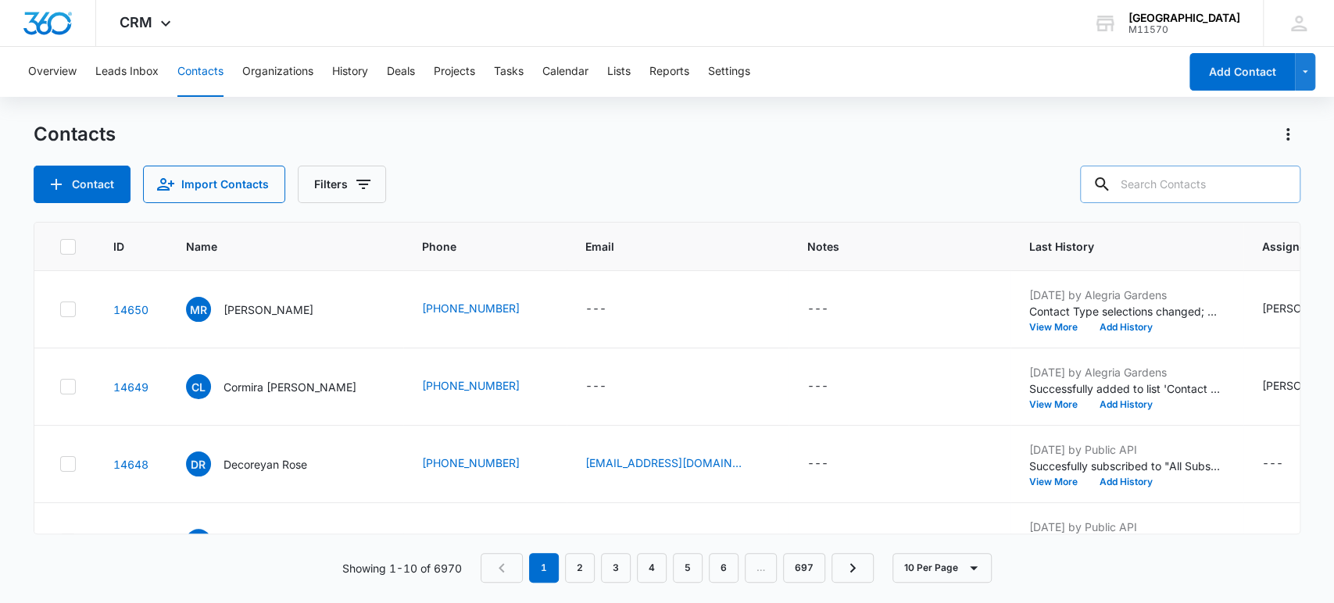
click at [1209, 193] on input "text" at bounding box center [1190, 185] width 220 height 38
type input "[PHONE_NUMBER]"
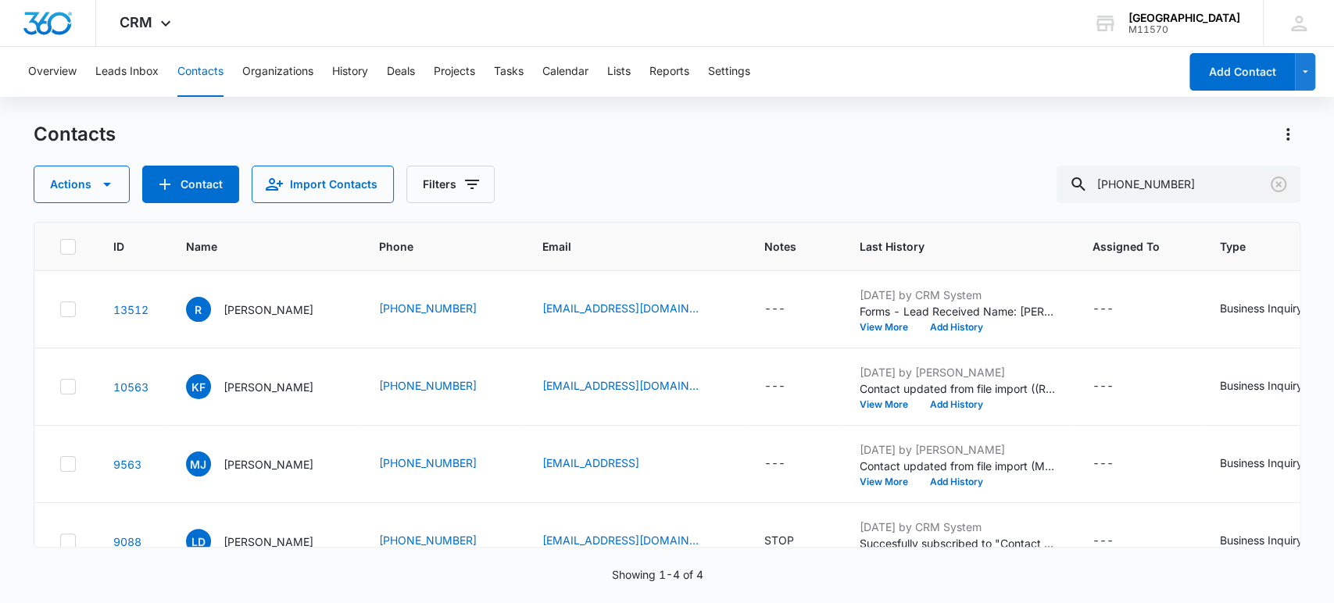
click at [1276, 180] on icon "Clear" at bounding box center [1278, 184] width 19 height 19
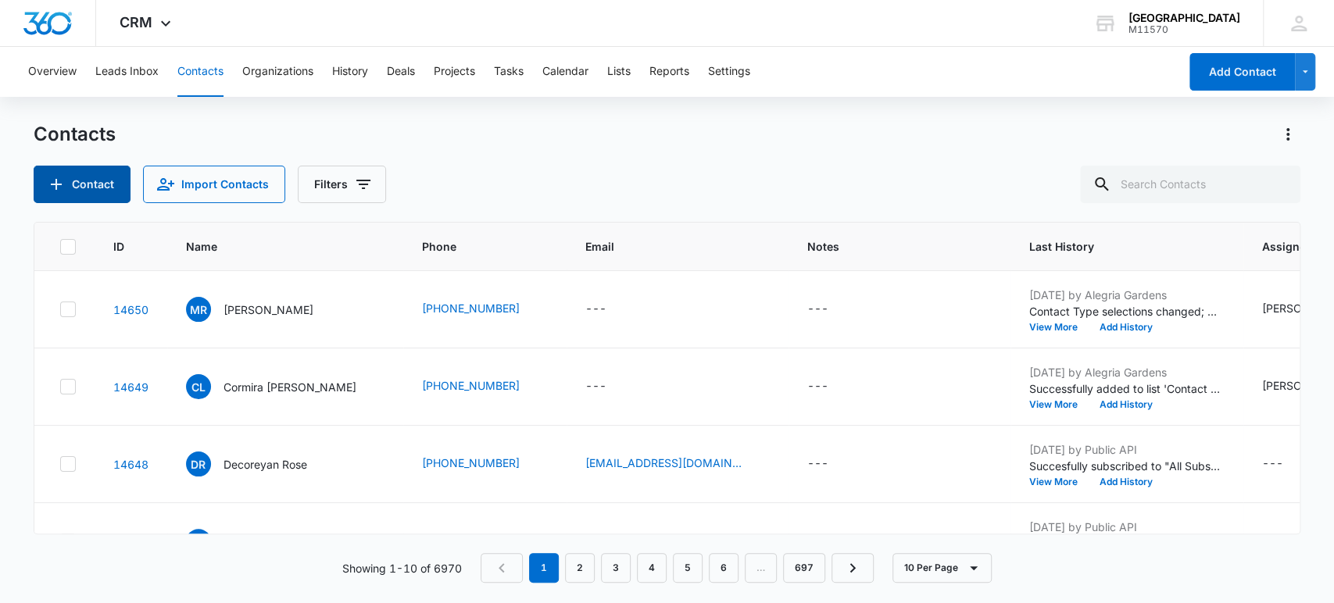
click at [75, 191] on button "Contact" at bounding box center [82, 185] width 97 height 38
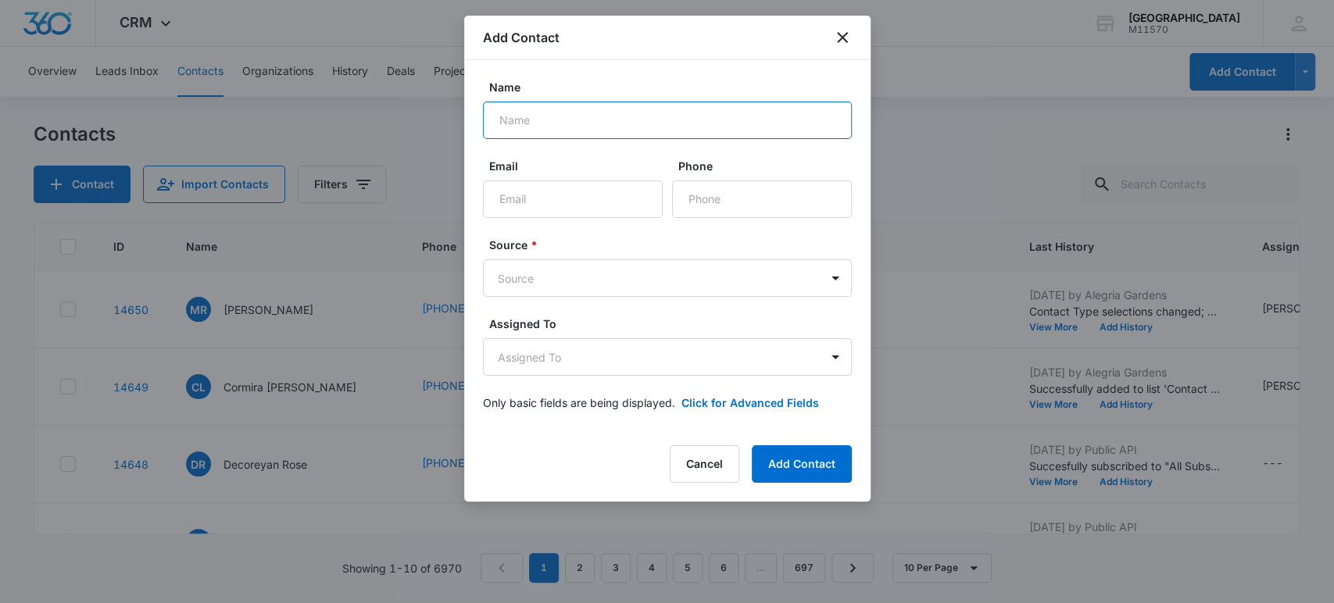
click at [523, 107] on input "Name" at bounding box center [667, 121] width 369 height 38
type input "Carolina"
click at [743, 189] on input "Phone" at bounding box center [762, 199] width 180 height 38
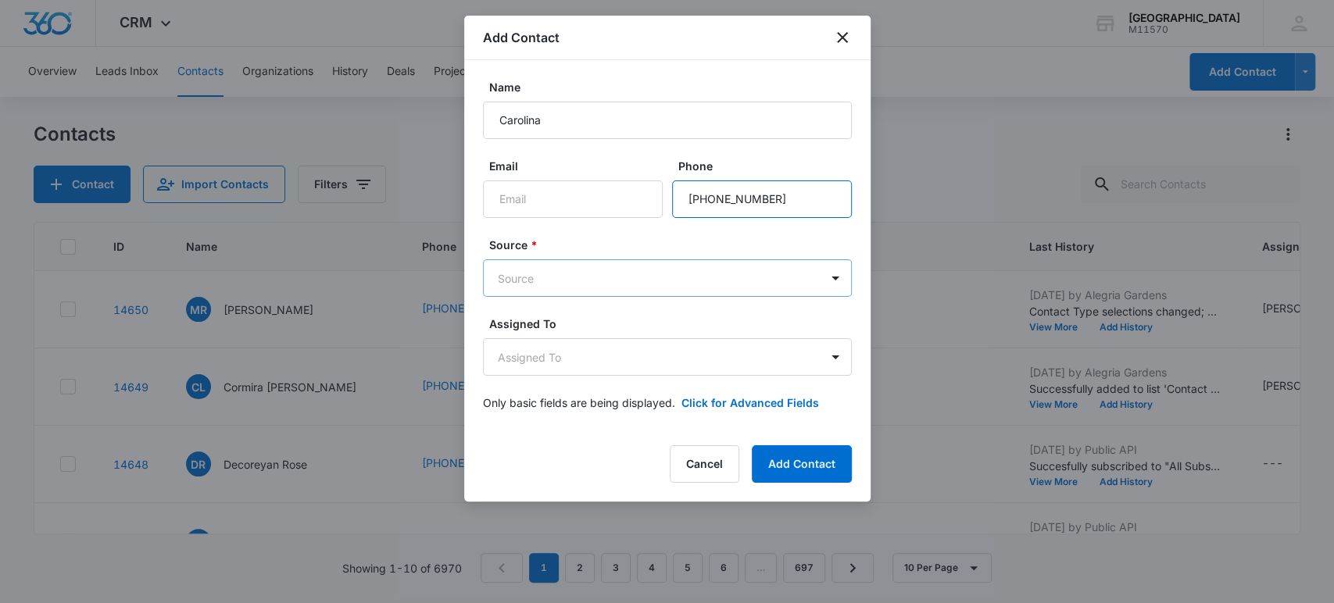
type input "[PHONE_NUMBER]"
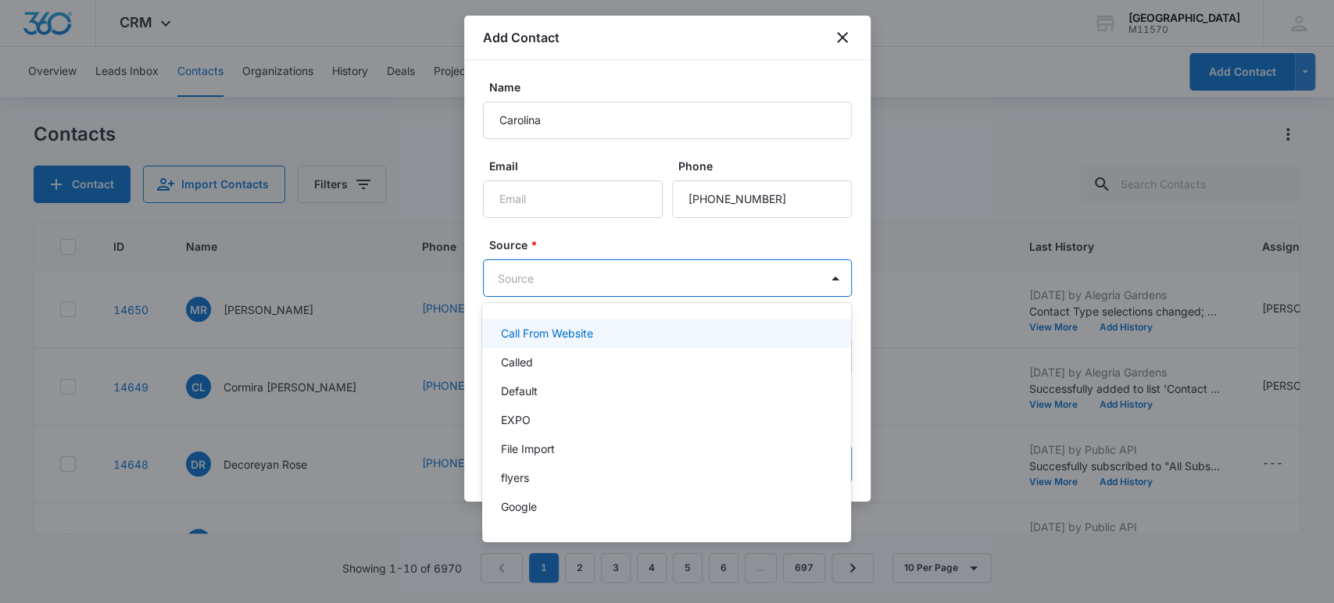
click at [680, 273] on body "CRM Apps Reputation Websites Forms CRM Email Social Shop Payments POS Content A…" at bounding box center [667, 301] width 1334 height 603
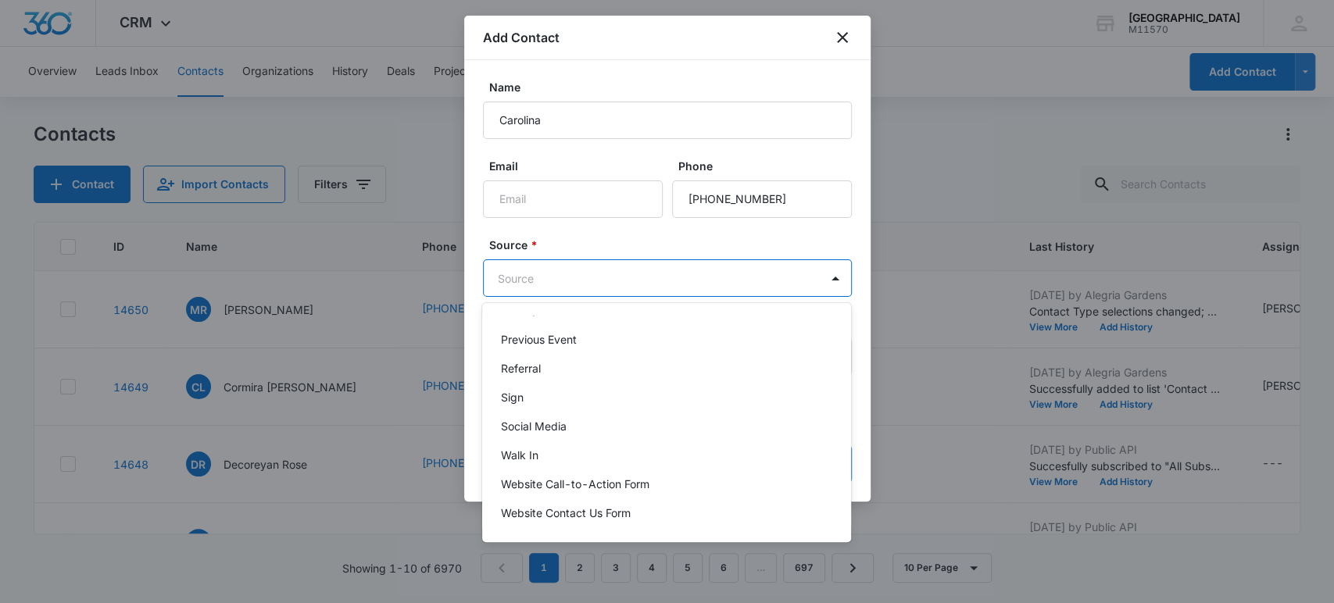
scroll to position [283, 0]
click at [581, 447] on div "Walk In" at bounding box center [665, 455] width 328 height 16
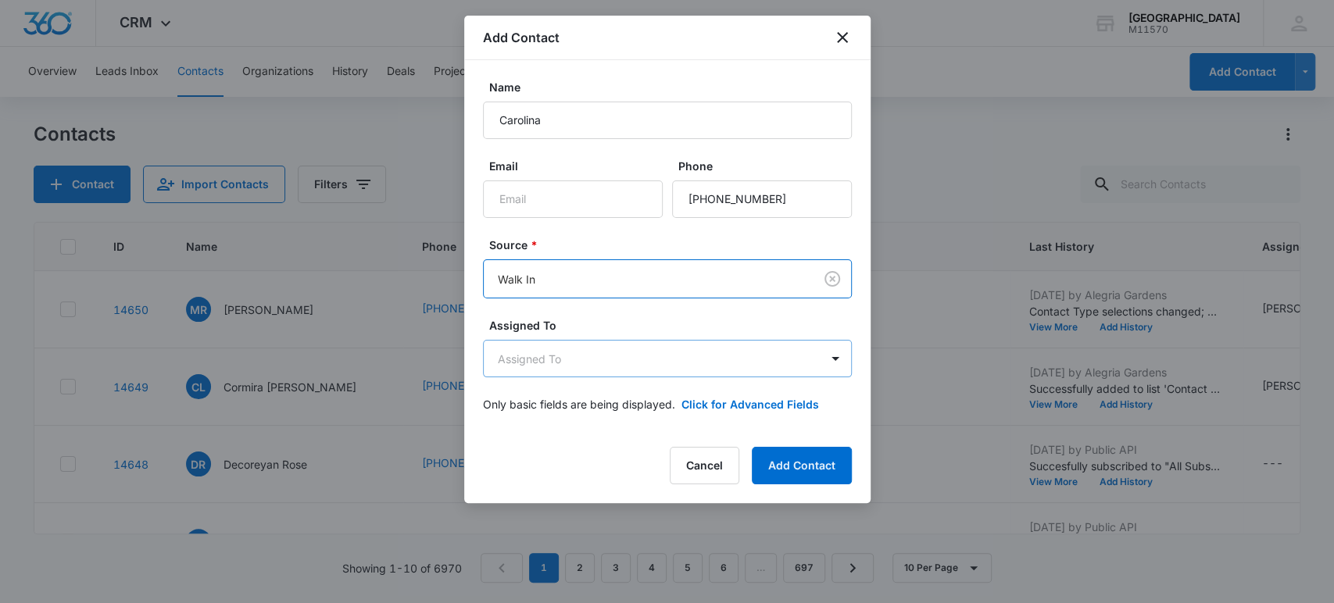
click at [613, 363] on body "CRM Apps Reputation Websites Forms CRM Email Social Shop Payments POS Content A…" at bounding box center [667, 301] width 1334 height 603
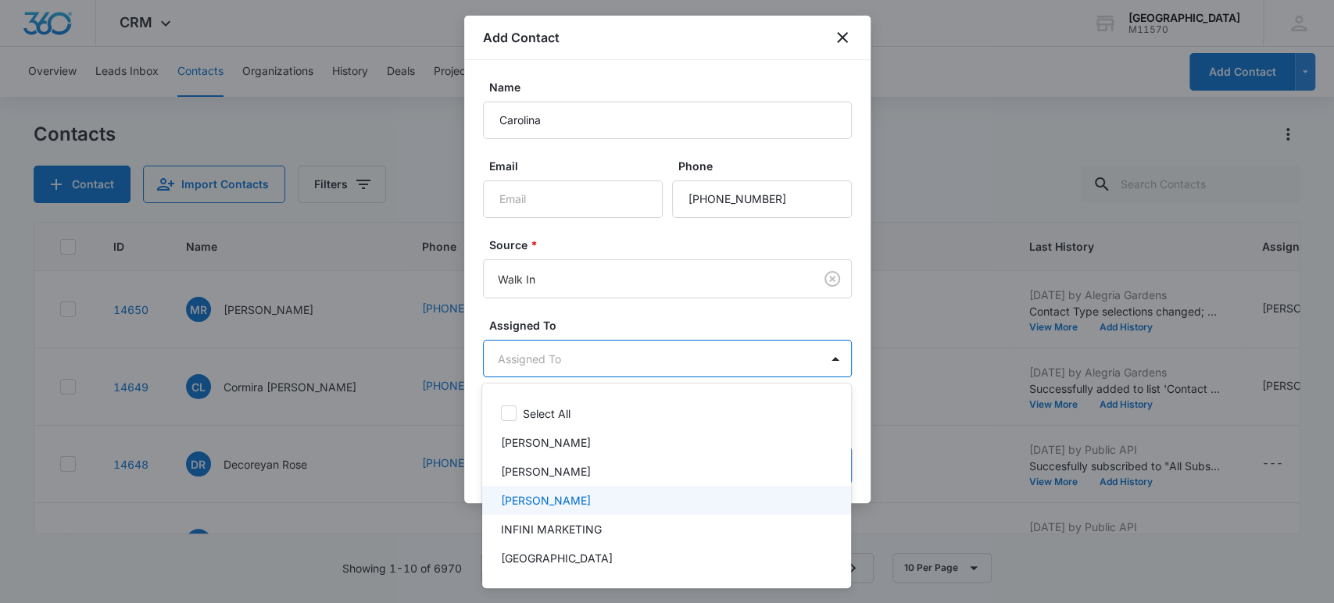
click at [588, 503] on div "[PERSON_NAME]" at bounding box center [665, 500] width 328 height 16
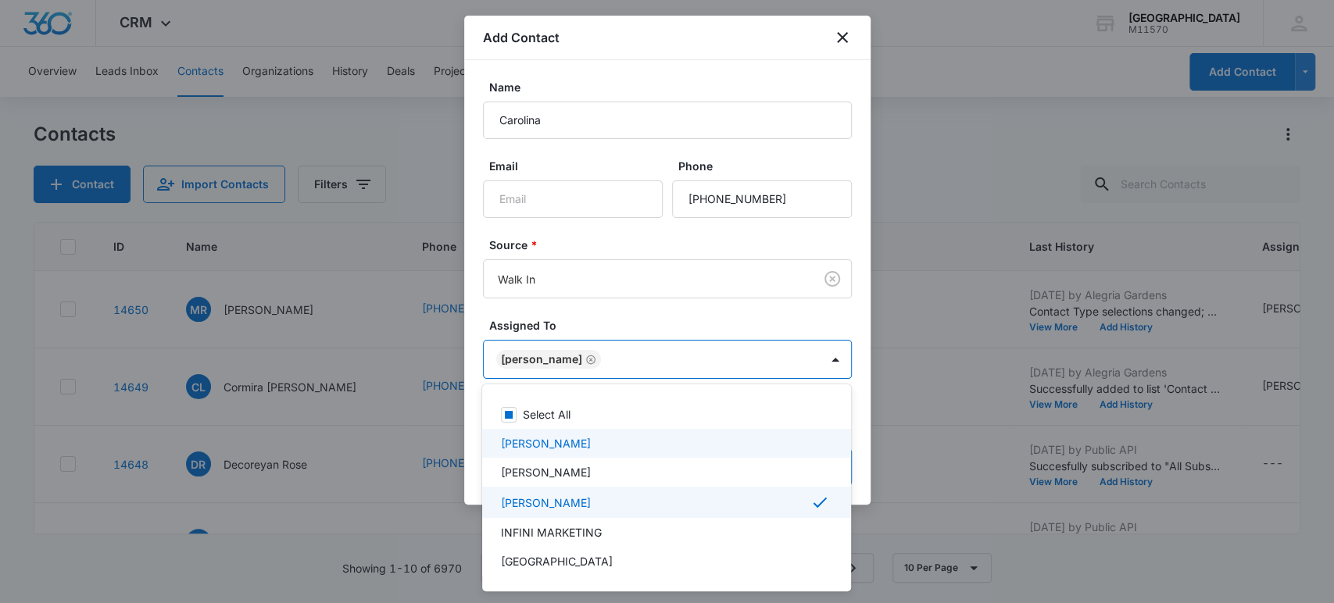
click at [725, 352] on div at bounding box center [667, 301] width 1334 height 603
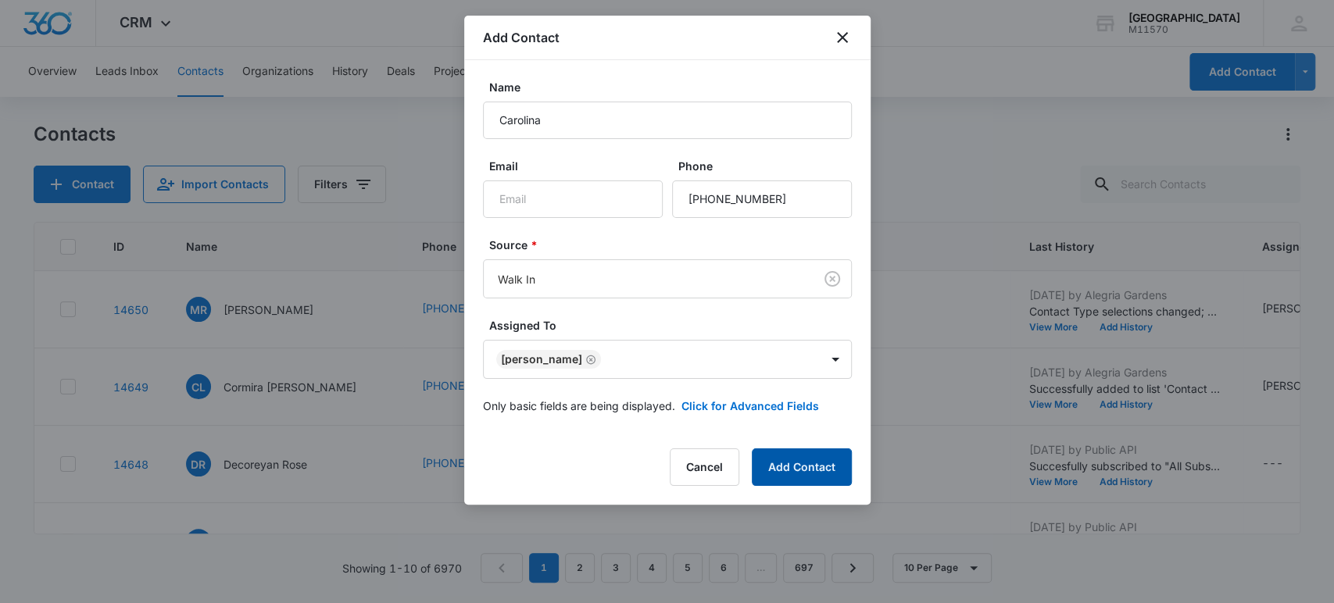
click at [790, 455] on button "Add Contact" at bounding box center [802, 467] width 100 height 38
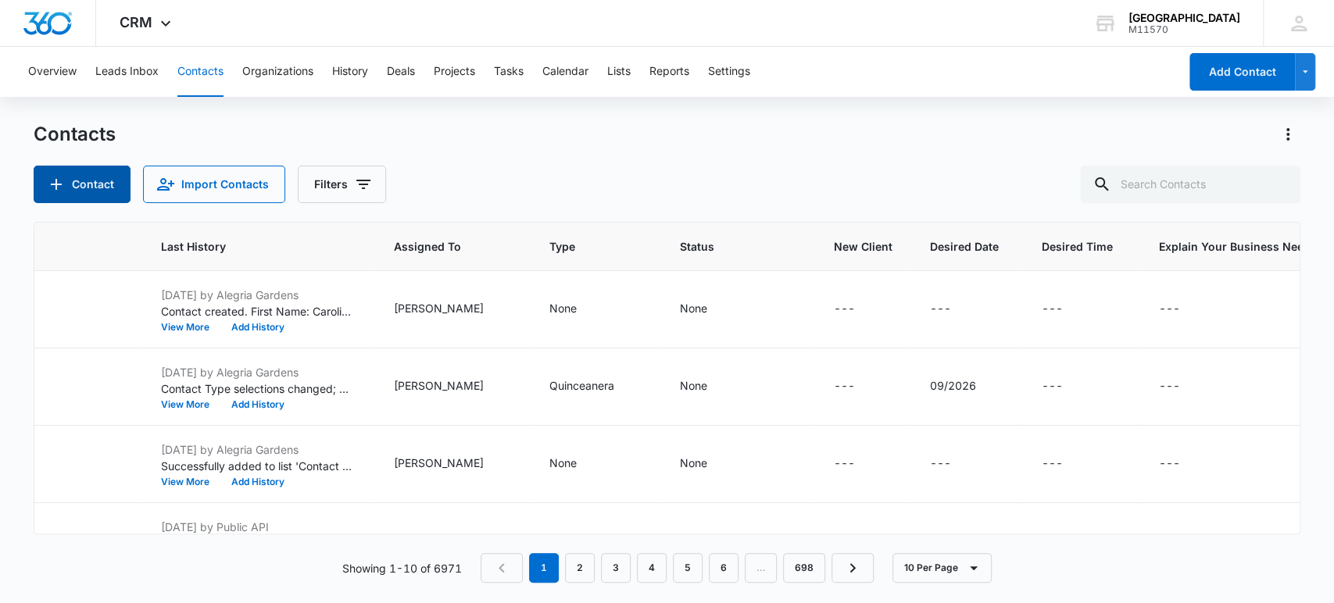
scroll to position [0, 895]
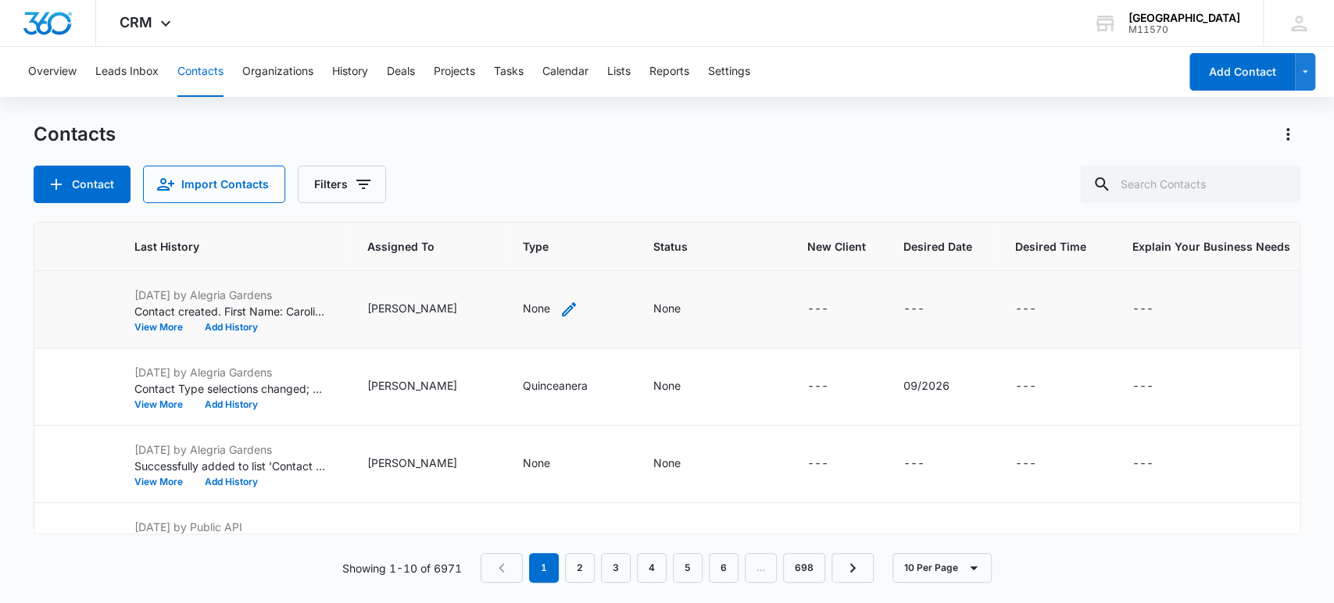
click at [523, 315] on div "None" at bounding box center [536, 308] width 27 height 16
click at [520, 217] on div "Contact Type" at bounding box center [476, 208] width 104 height 35
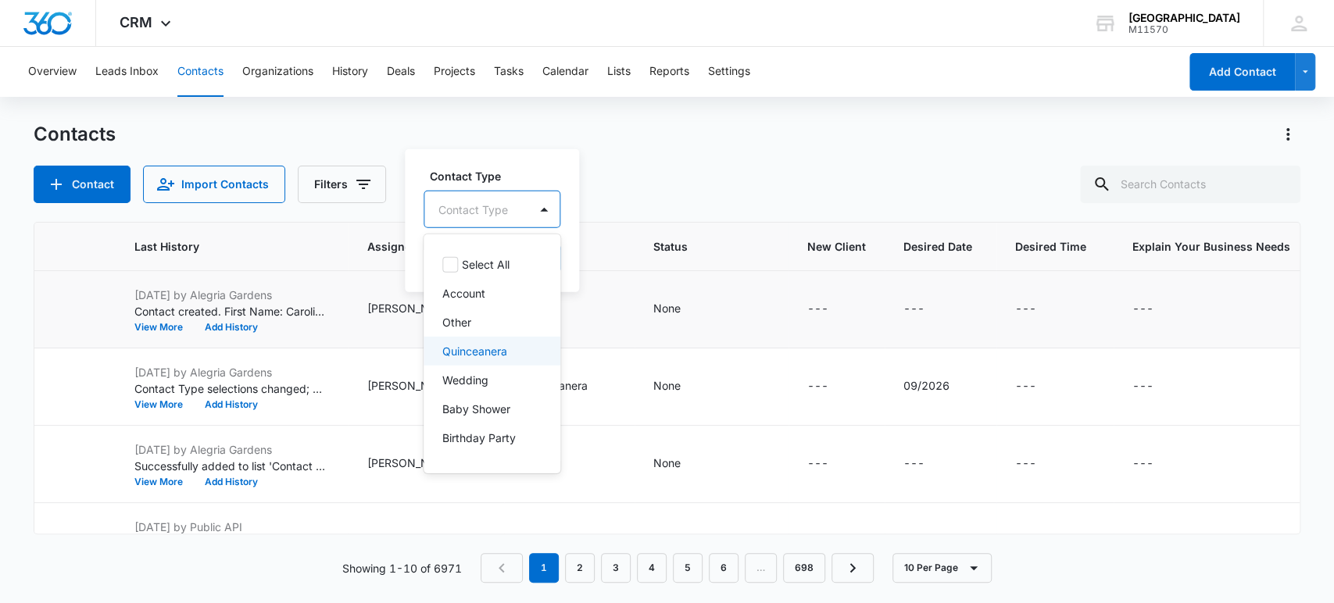
click at [484, 349] on p "Quinceanera" at bounding box center [474, 351] width 65 height 16
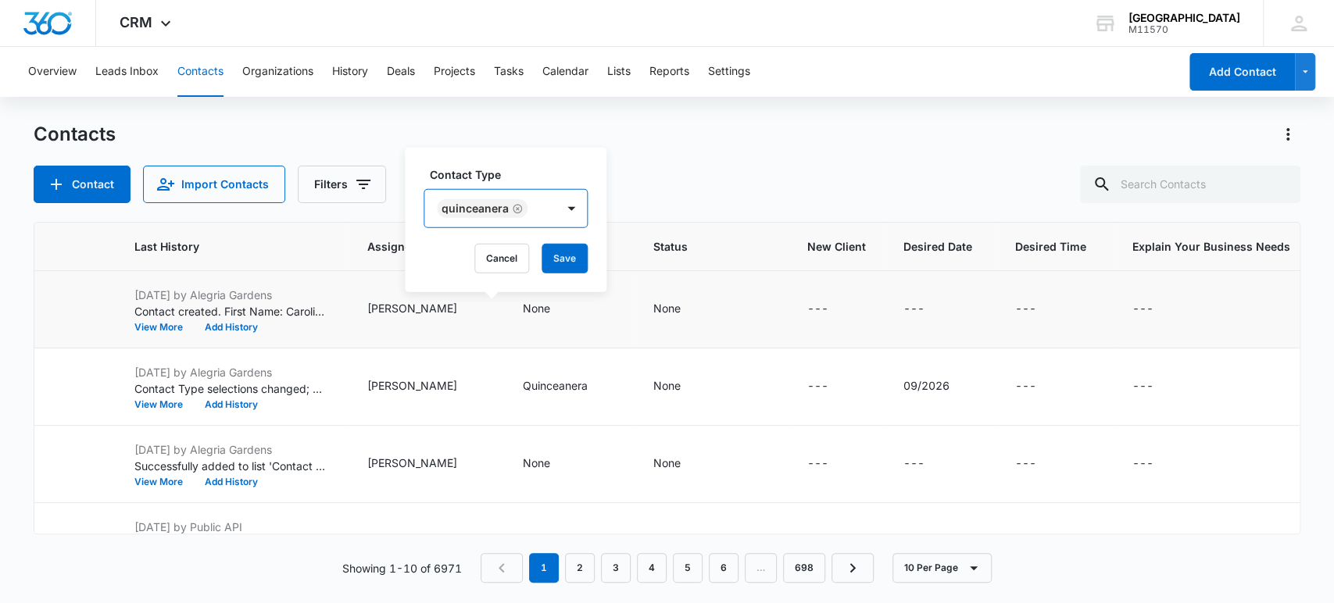
click at [548, 211] on div "Quinceanera" at bounding box center [489, 209] width 131 height 38
click at [563, 248] on button "Save" at bounding box center [564, 259] width 46 height 30
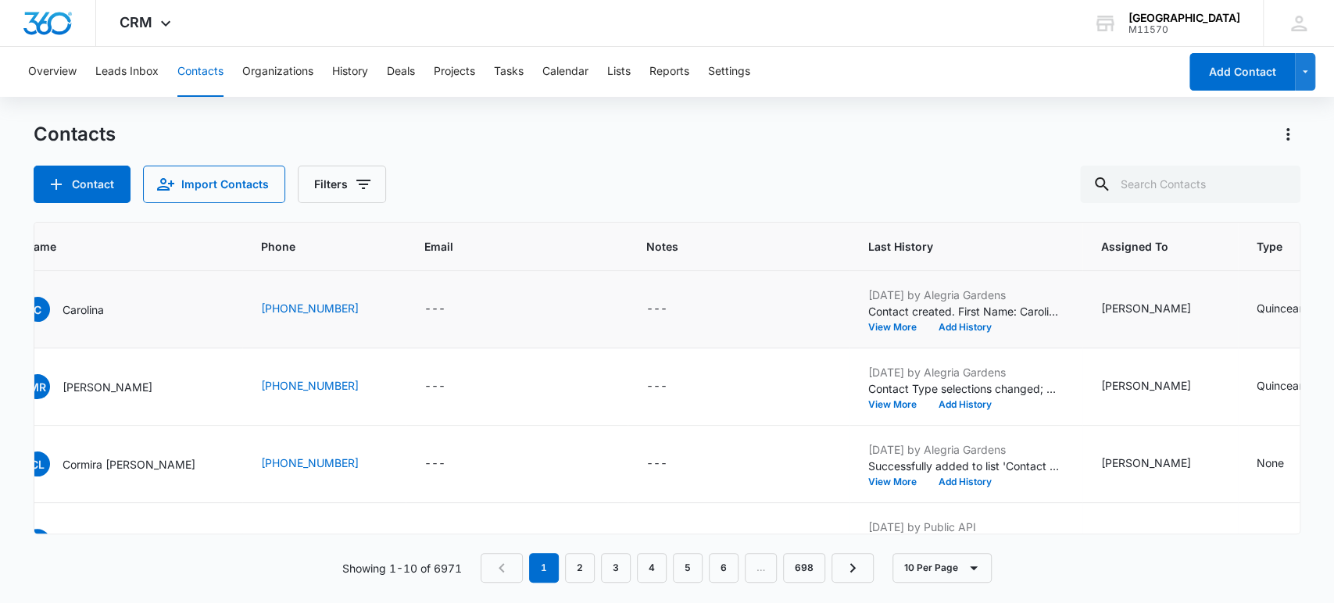
scroll to position [0, 0]
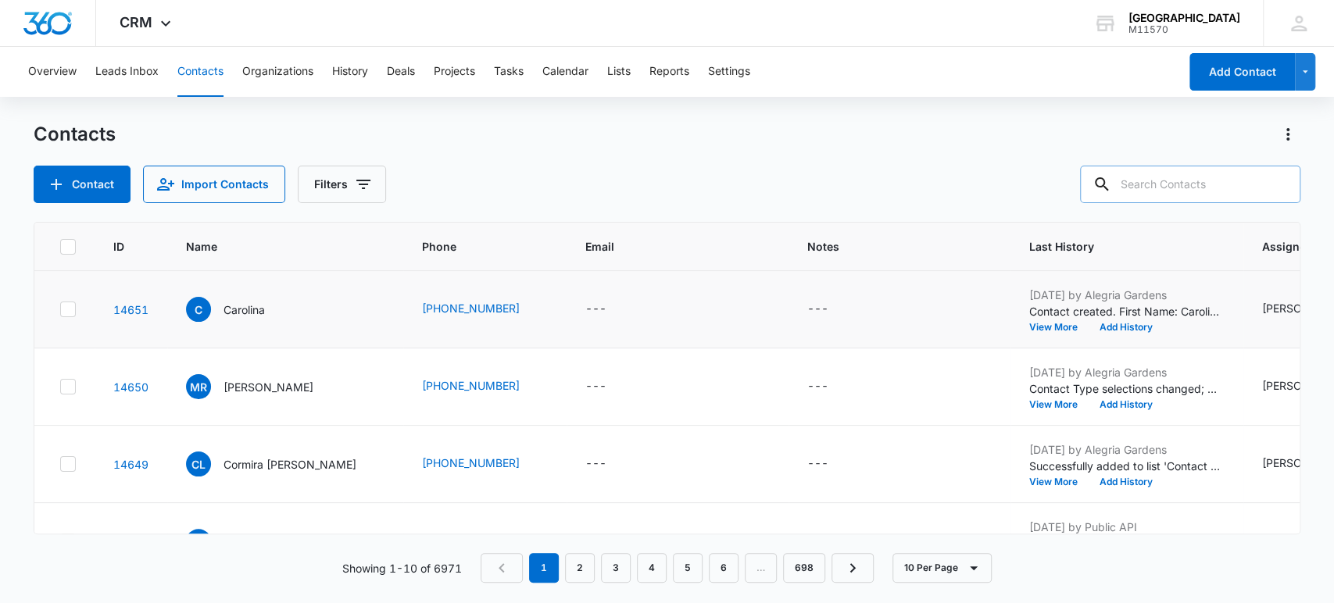
click at [1214, 191] on input "text" at bounding box center [1190, 185] width 220 height 38
type input "[PHONE_NUMBER]"
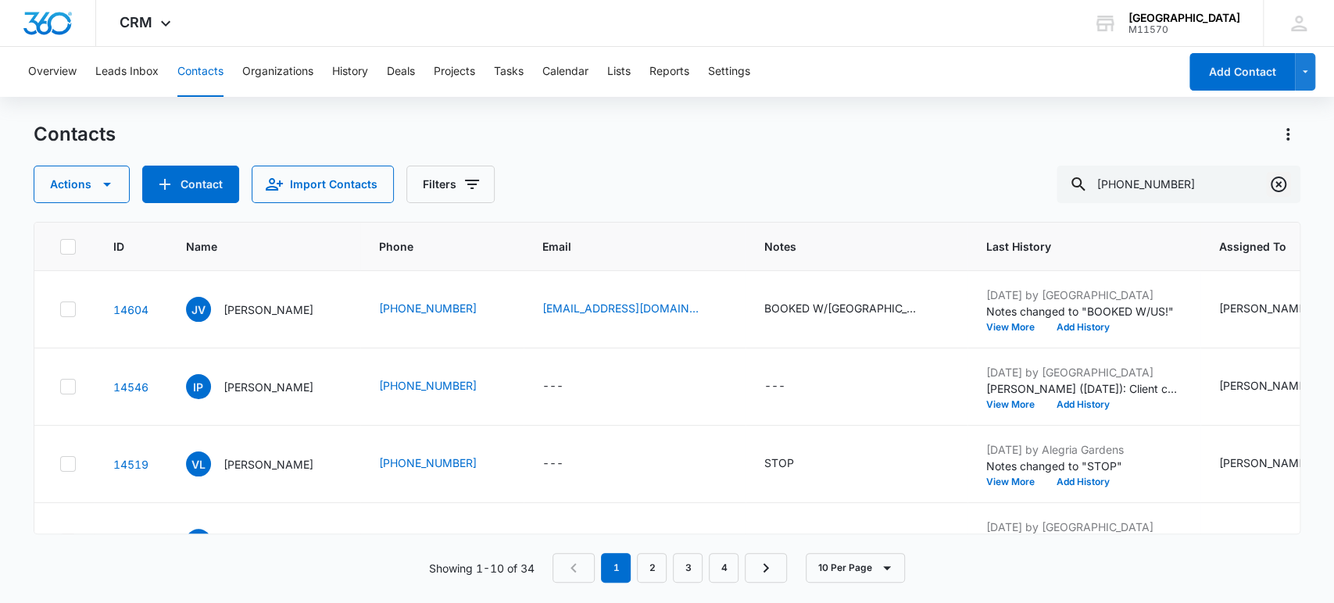
click at [1276, 192] on icon "Clear" at bounding box center [1278, 184] width 19 height 19
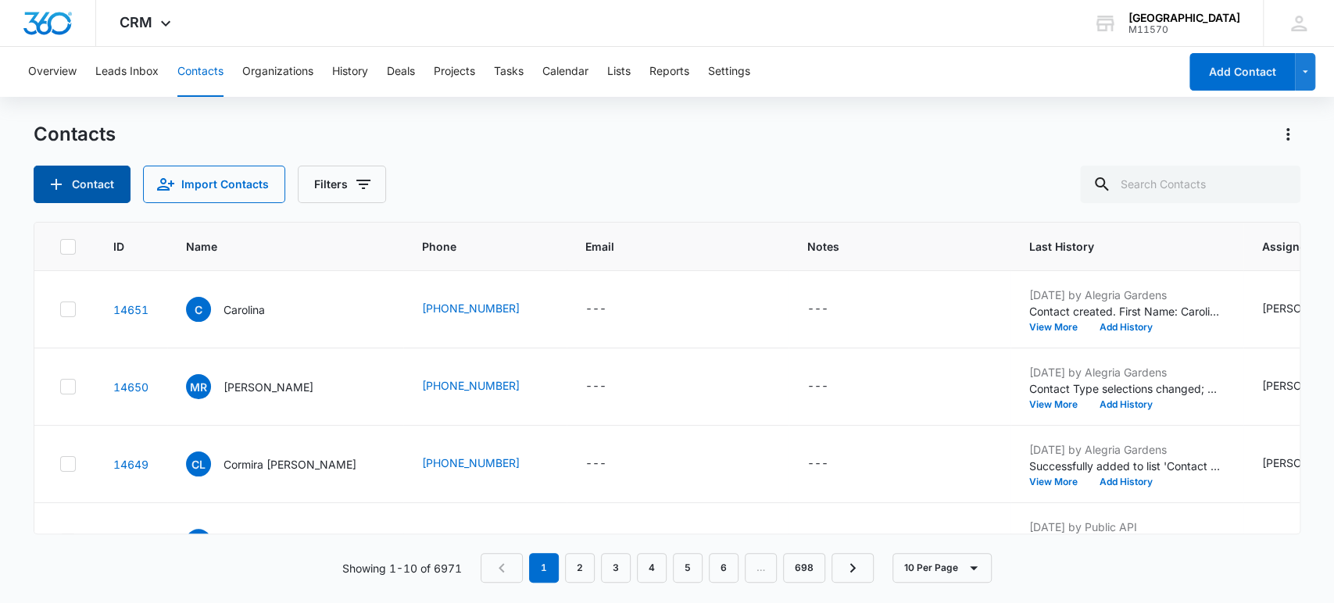
click at [105, 189] on button "Contact" at bounding box center [82, 185] width 97 height 38
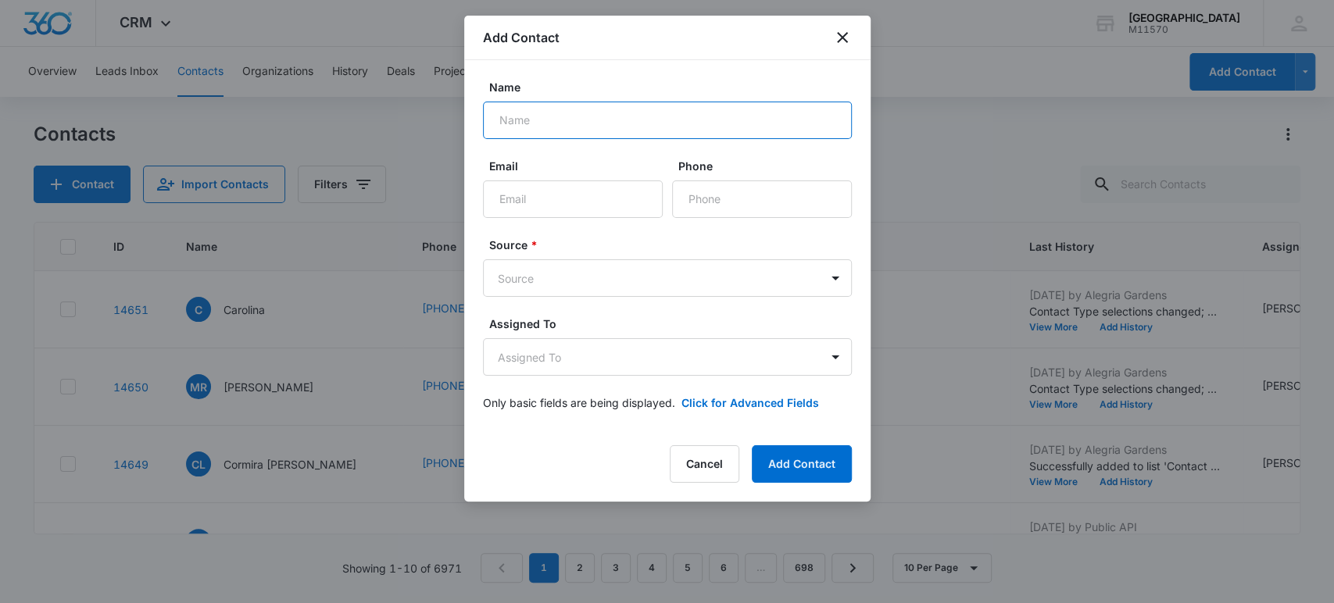
click at [719, 105] on input "Name" at bounding box center [667, 121] width 369 height 38
type input "n"
type input "[PERSON_NAME]"
click at [741, 191] on input "Phone" at bounding box center [762, 199] width 180 height 38
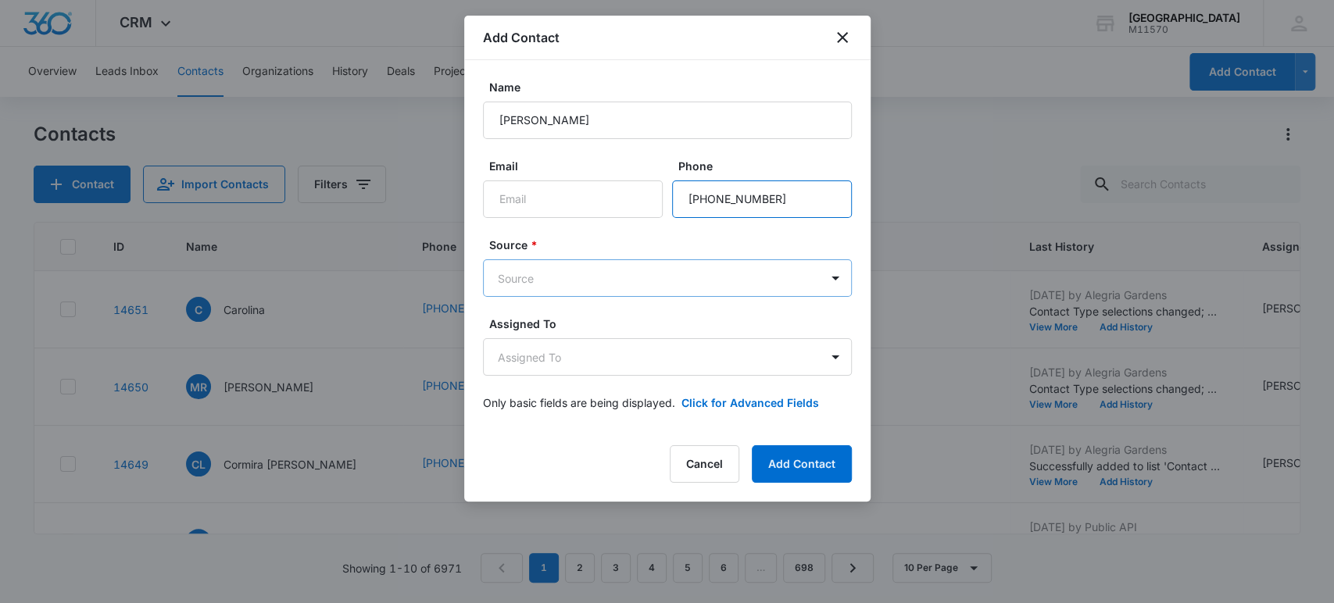
type input "[PHONE_NUMBER]"
click at [656, 283] on body "CRM Apps Reputation Websites Forms CRM Email Social Shop Payments POS Content A…" at bounding box center [667, 301] width 1334 height 603
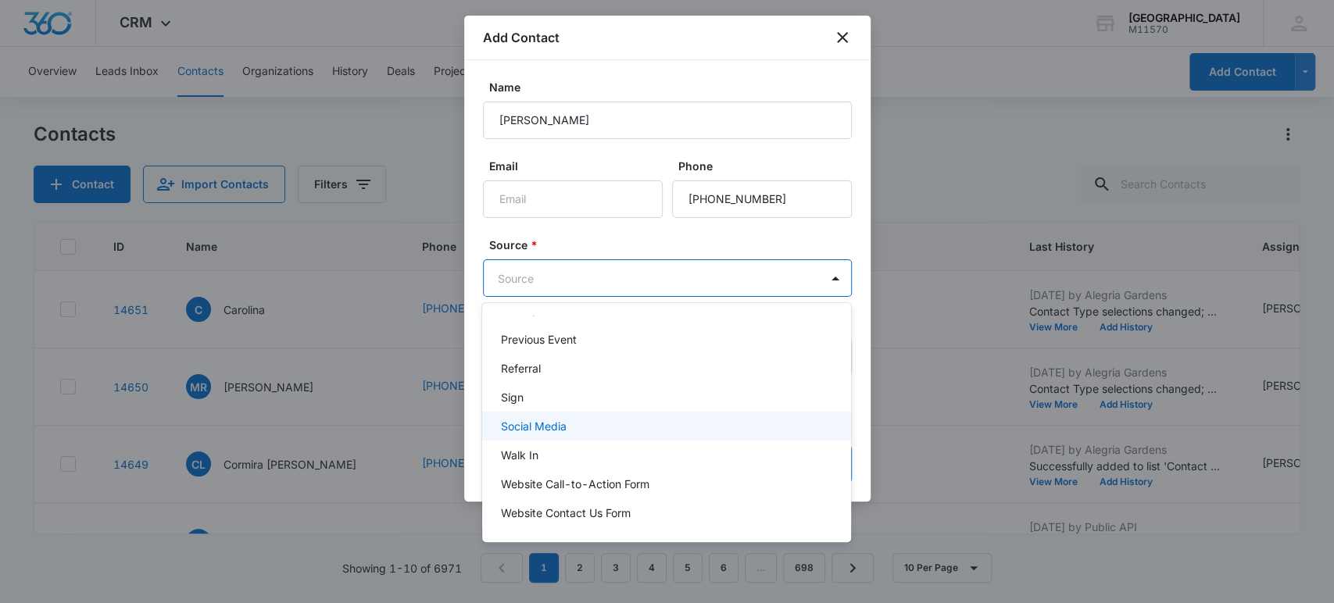
scroll to position [284, 0]
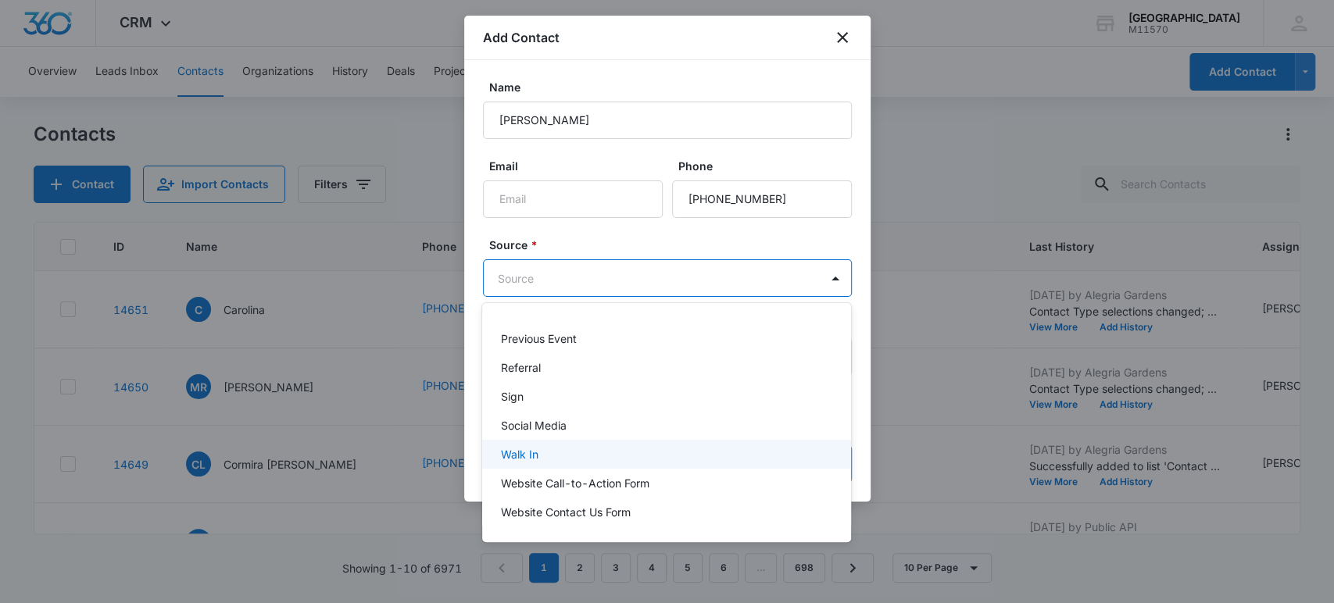
click at [582, 444] on div "Walk In" at bounding box center [666, 454] width 369 height 29
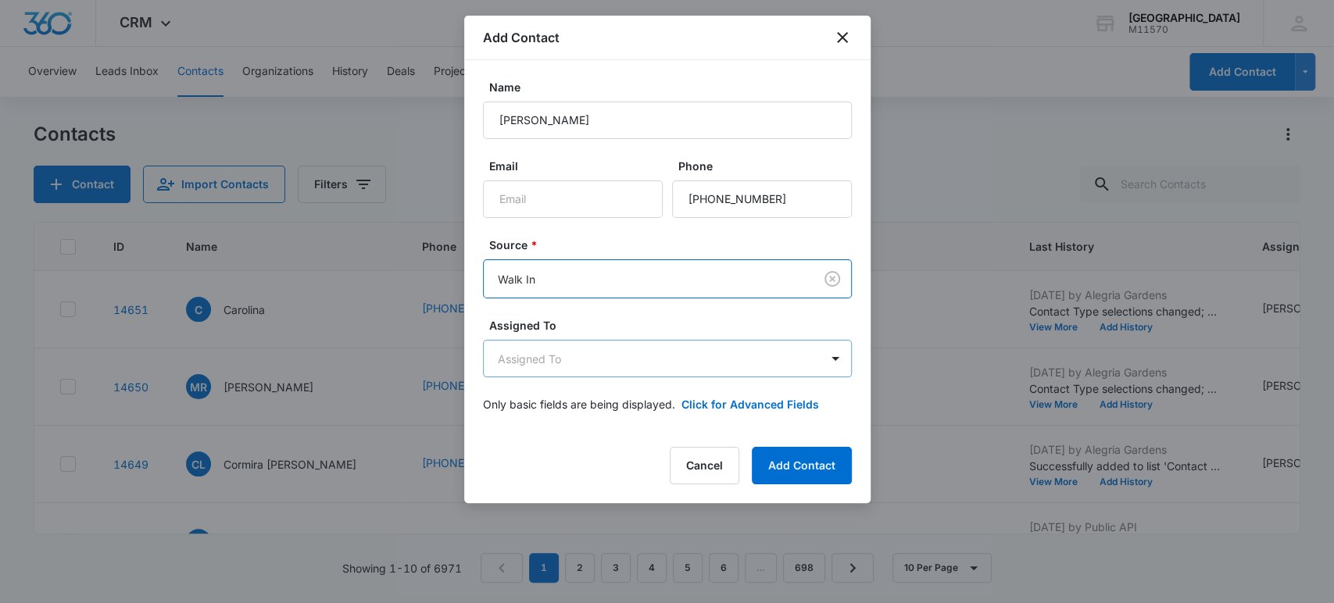
click at [607, 359] on body "CRM Apps Reputation Websites Forms CRM Email Social Shop Payments POS Content A…" at bounding box center [667, 301] width 1334 height 603
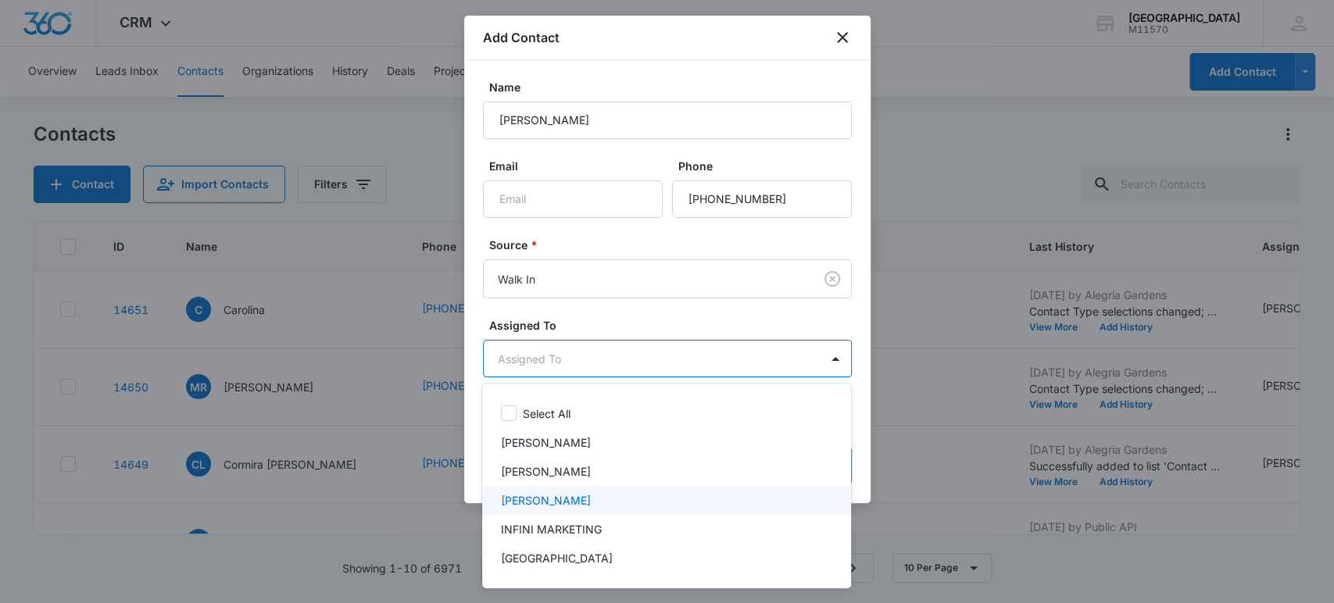
click at [616, 496] on div "[PERSON_NAME]" at bounding box center [665, 500] width 328 height 16
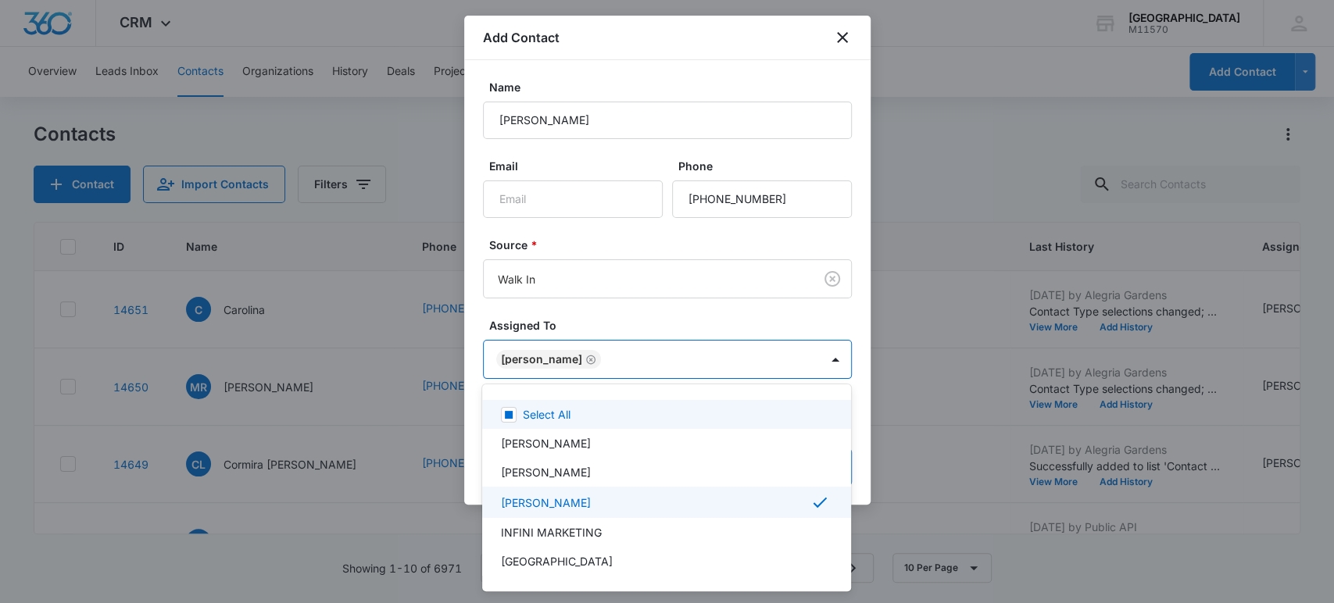
click at [668, 359] on div at bounding box center [667, 301] width 1334 height 603
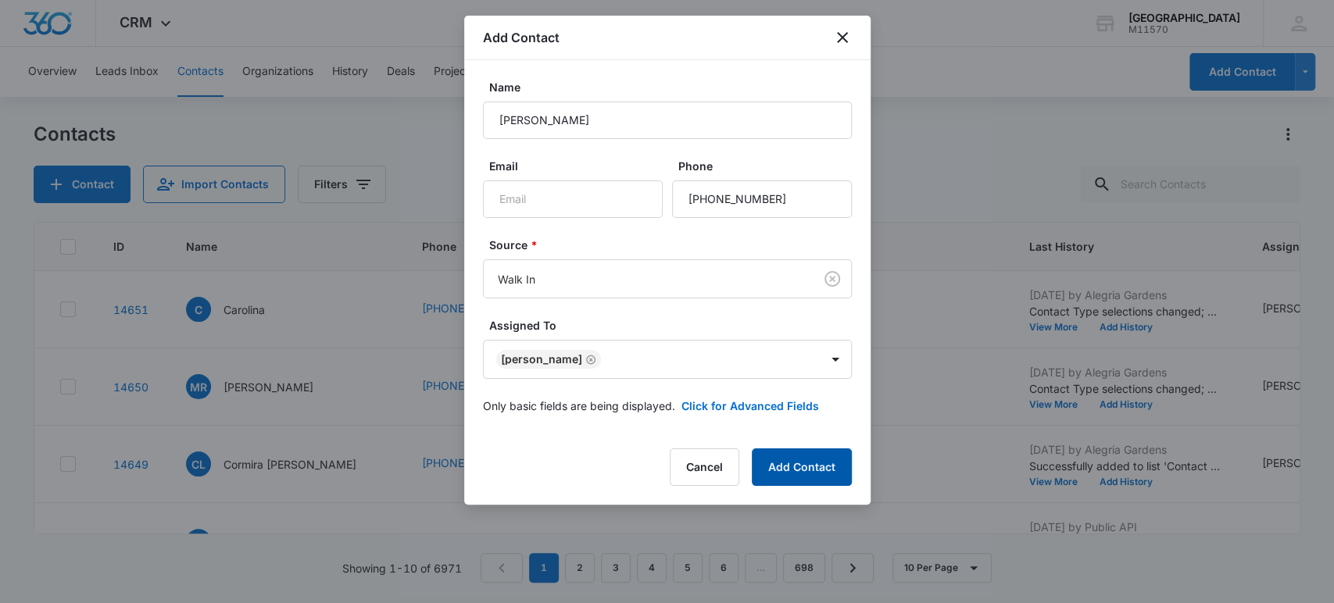
click at [786, 466] on button "Add Contact" at bounding box center [802, 467] width 100 height 38
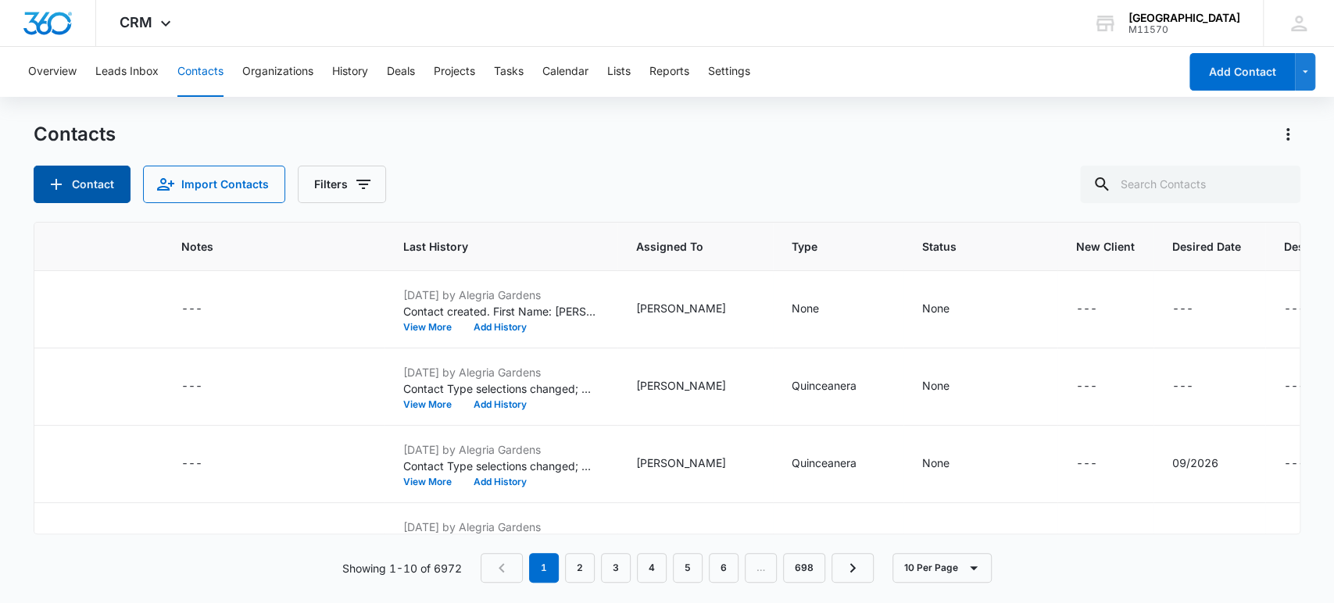
scroll to position [0, 673]
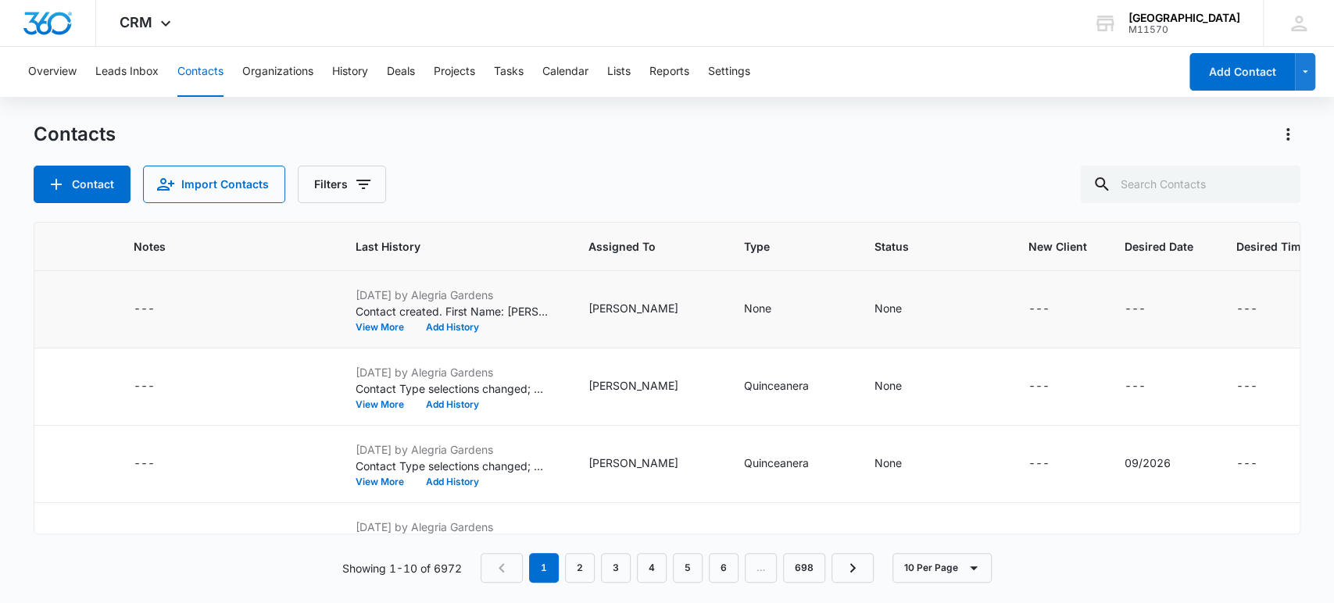
click at [725, 298] on td "None" at bounding box center [790, 309] width 130 height 77
click at [781, 305] on icon "Type - None - Select to Edit Field" at bounding box center [790, 309] width 19 height 19
click at [674, 209] on div "Contact Type" at bounding box center [623, 208] width 104 height 35
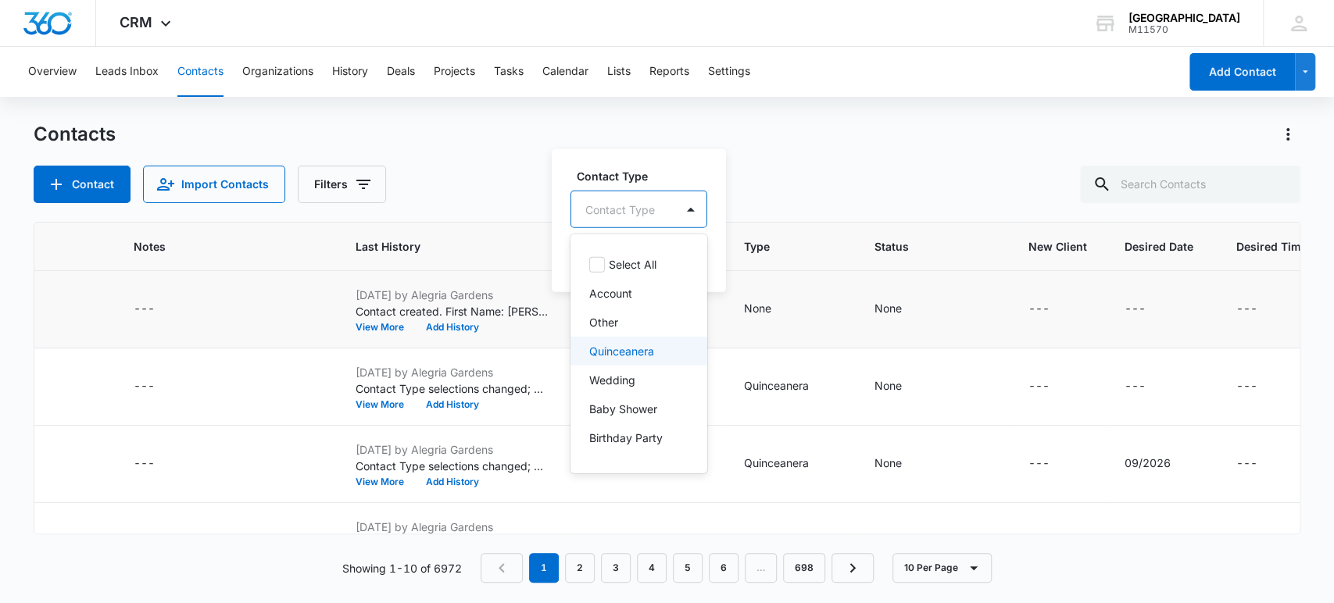
click at [608, 355] on p "Quinceanera" at bounding box center [621, 351] width 65 height 16
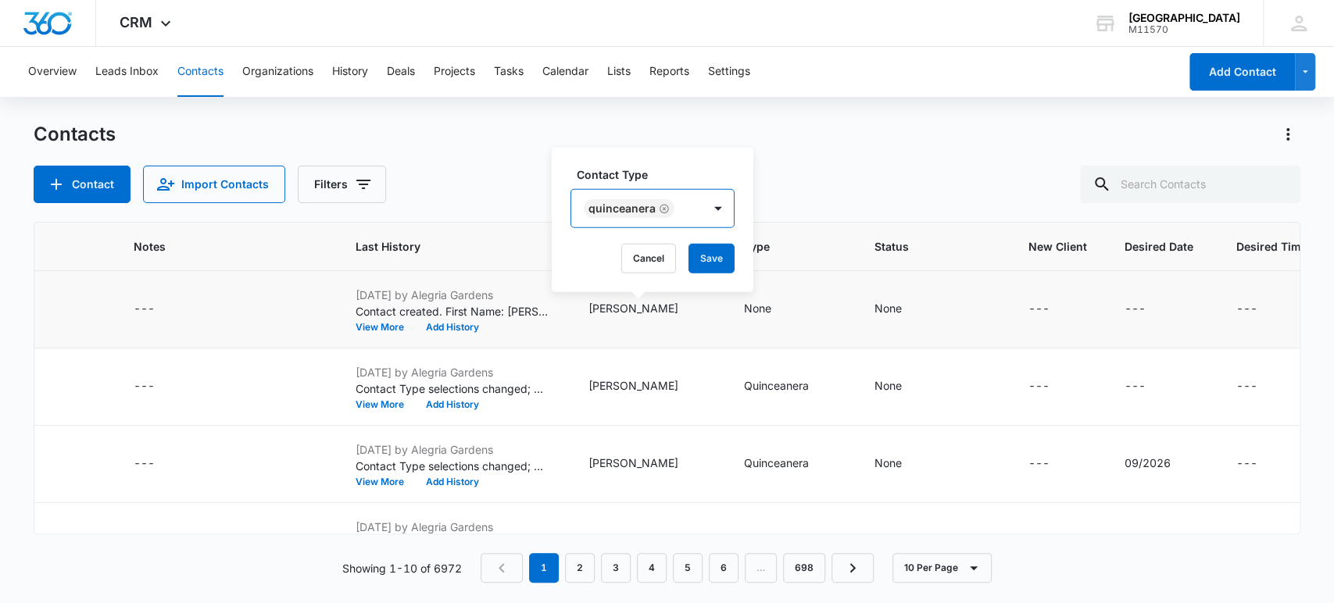
click at [698, 208] on div "Quinceanera" at bounding box center [636, 209] width 131 height 38
click at [716, 260] on button "Save" at bounding box center [711, 259] width 46 height 30
click at [1124, 306] on div "---" at bounding box center [1148, 309] width 49 height 19
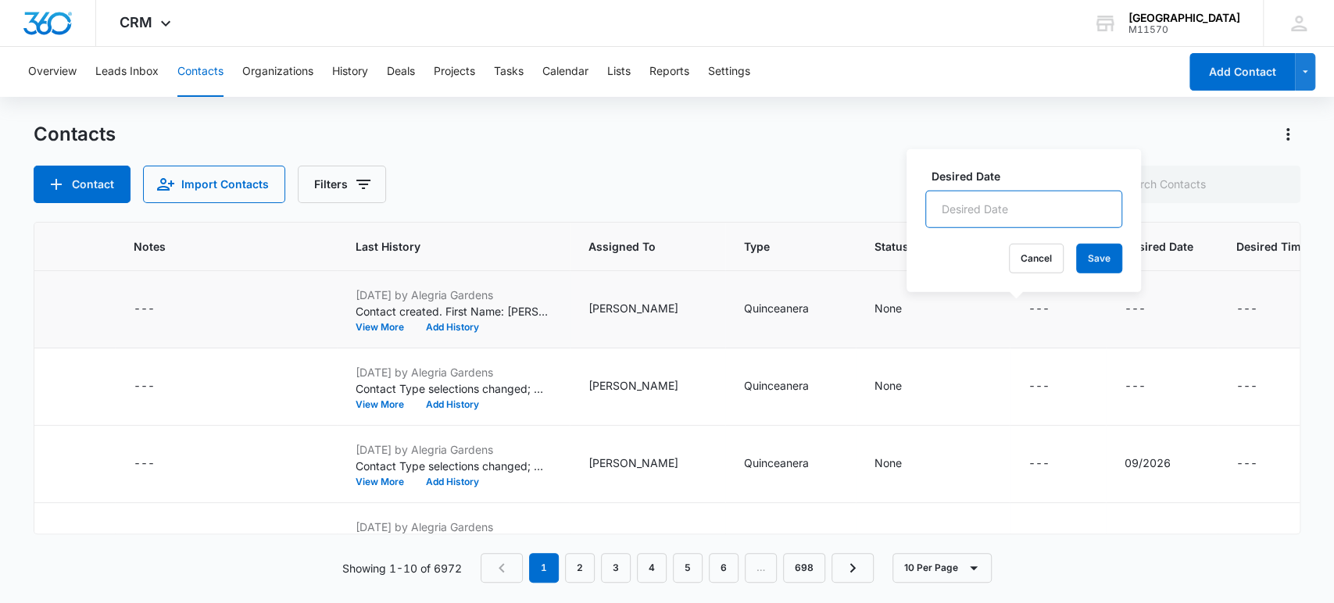
click at [1038, 220] on input "Desired Date" at bounding box center [1023, 210] width 197 height 38
type input "06/2027"
click at [1092, 255] on button "Save" at bounding box center [1099, 259] width 46 height 30
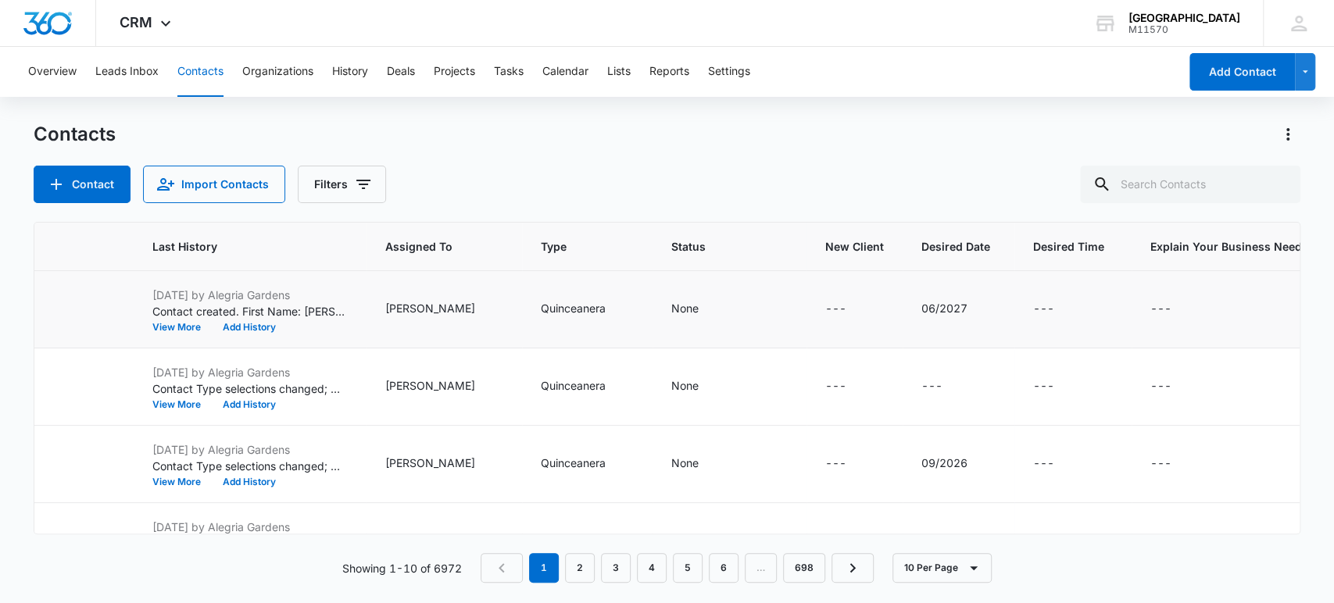
scroll to position [0, 919]
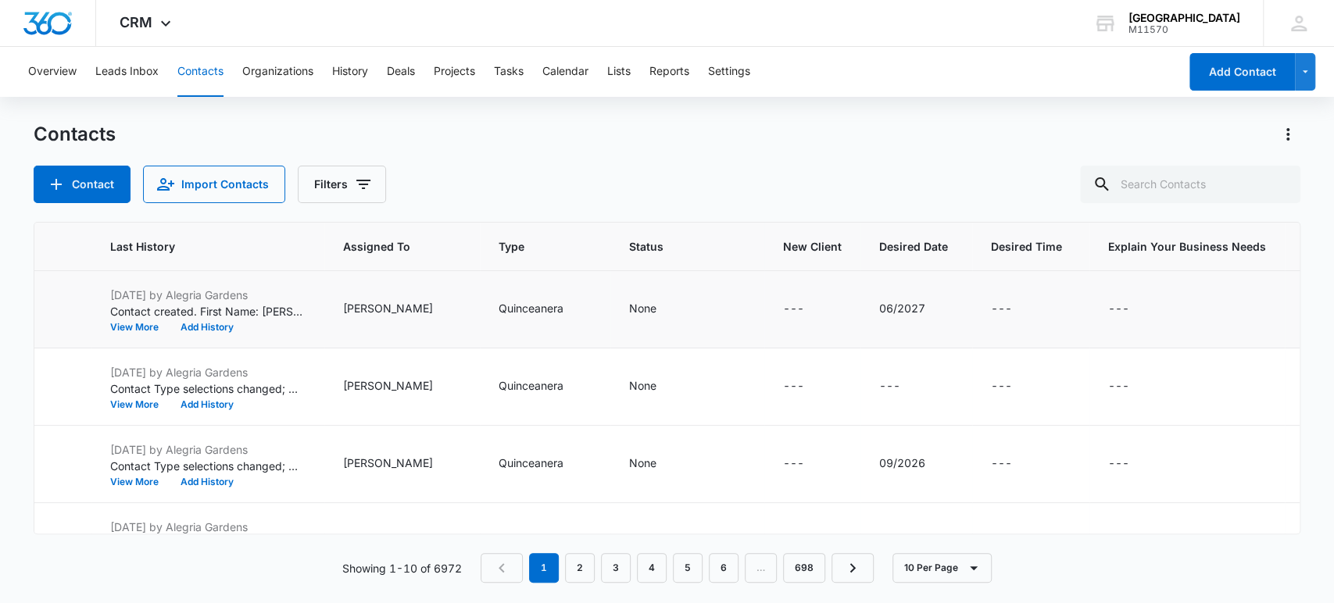
click at [1303, 303] on div "---" at bounding box center [1313, 309] width 21 height 19
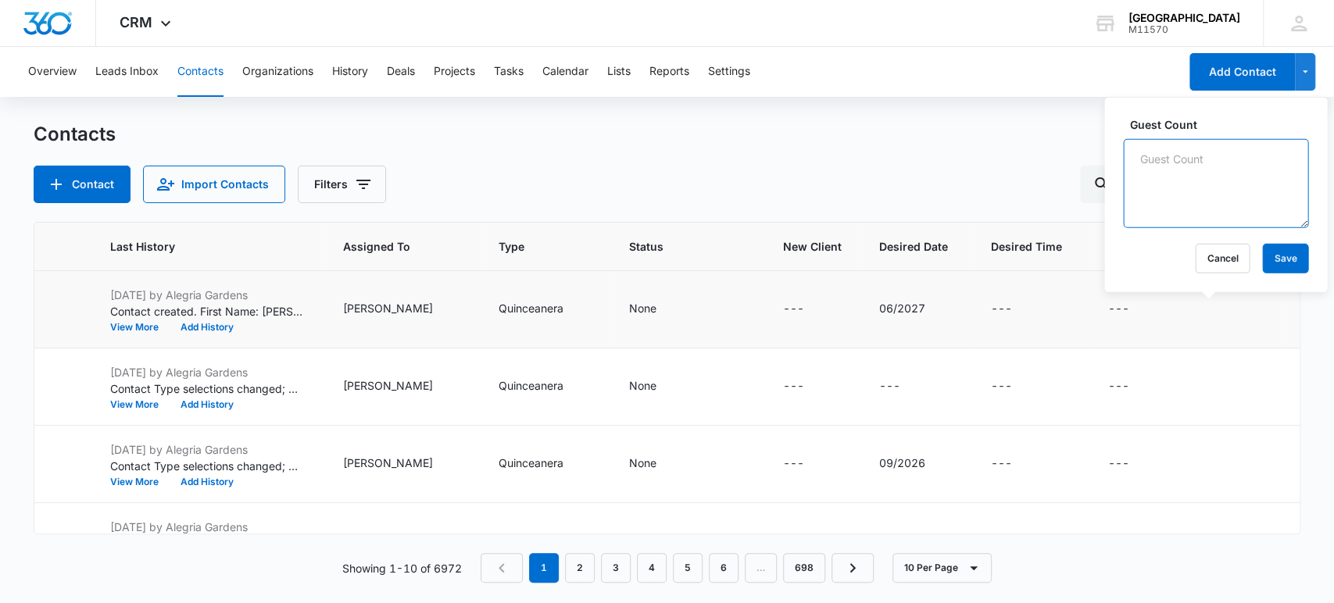
click at [1206, 211] on textarea "Guest Count" at bounding box center [1215, 183] width 185 height 89
type textarea "150"
click at [1262, 255] on button "Save" at bounding box center [1285, 259] width 46 height 30
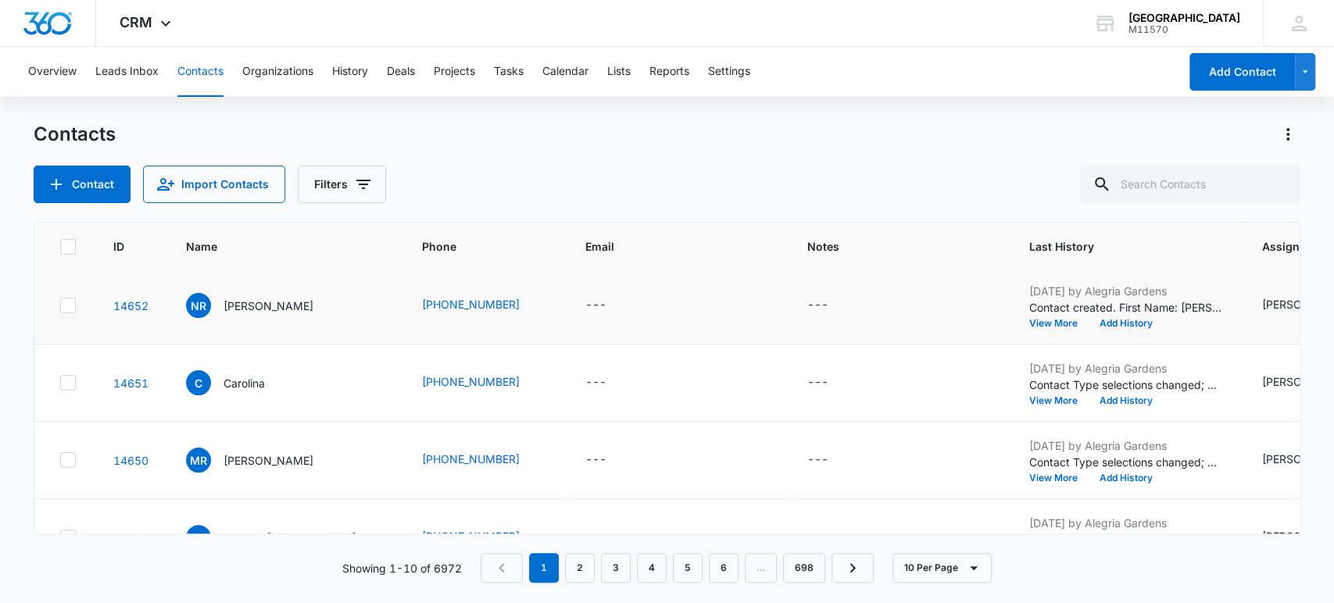
scroll to position [0, 0]
